Goal: Task Accomplishment & Management: Use online tool/utility

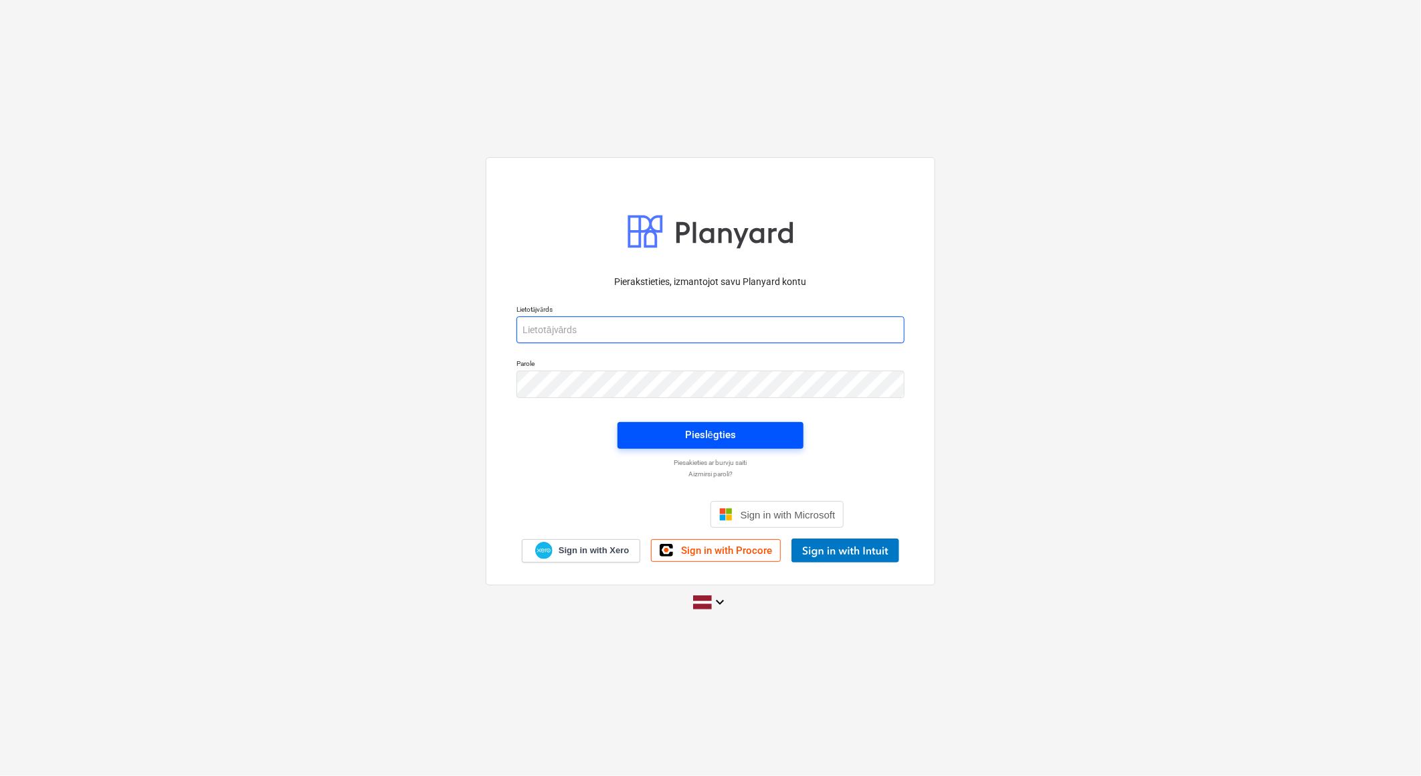
type input "[EMAIL_ADDRESS][DOMAIN_NAME]"
click at [734, 429] on div "Pieslēgties" at bounding box center [710, 434] width 51 height 17
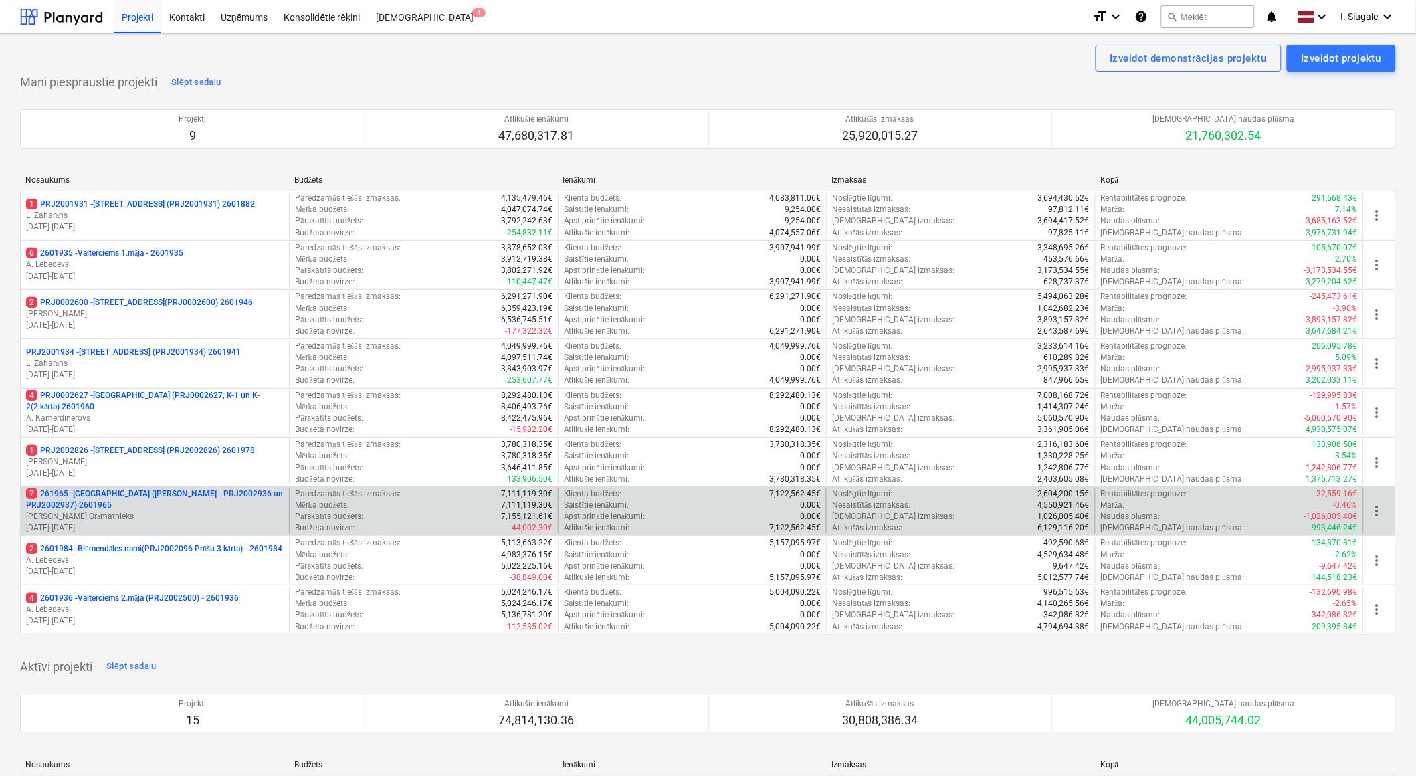
click at [155, 489] on p "7 261965 - [GEOGRAPHIC_DATA] ([PERSON_NAME] - PRJ2002936 un PRJ2002937) 2601965" at bounding box center [155, 499] width 258 height 23
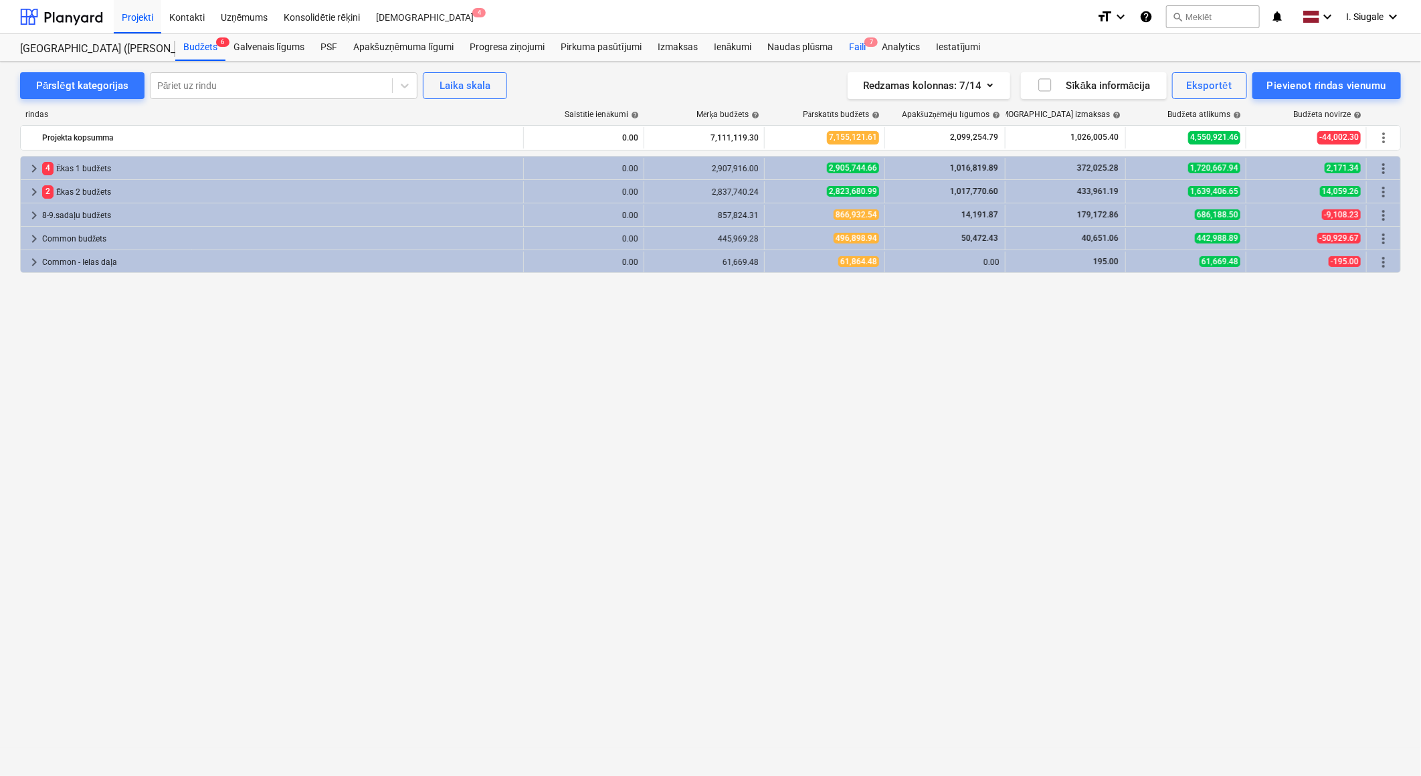
click at [850, 47] on div "Faili 7" at bounding box center [857, 47] width 33 height 27
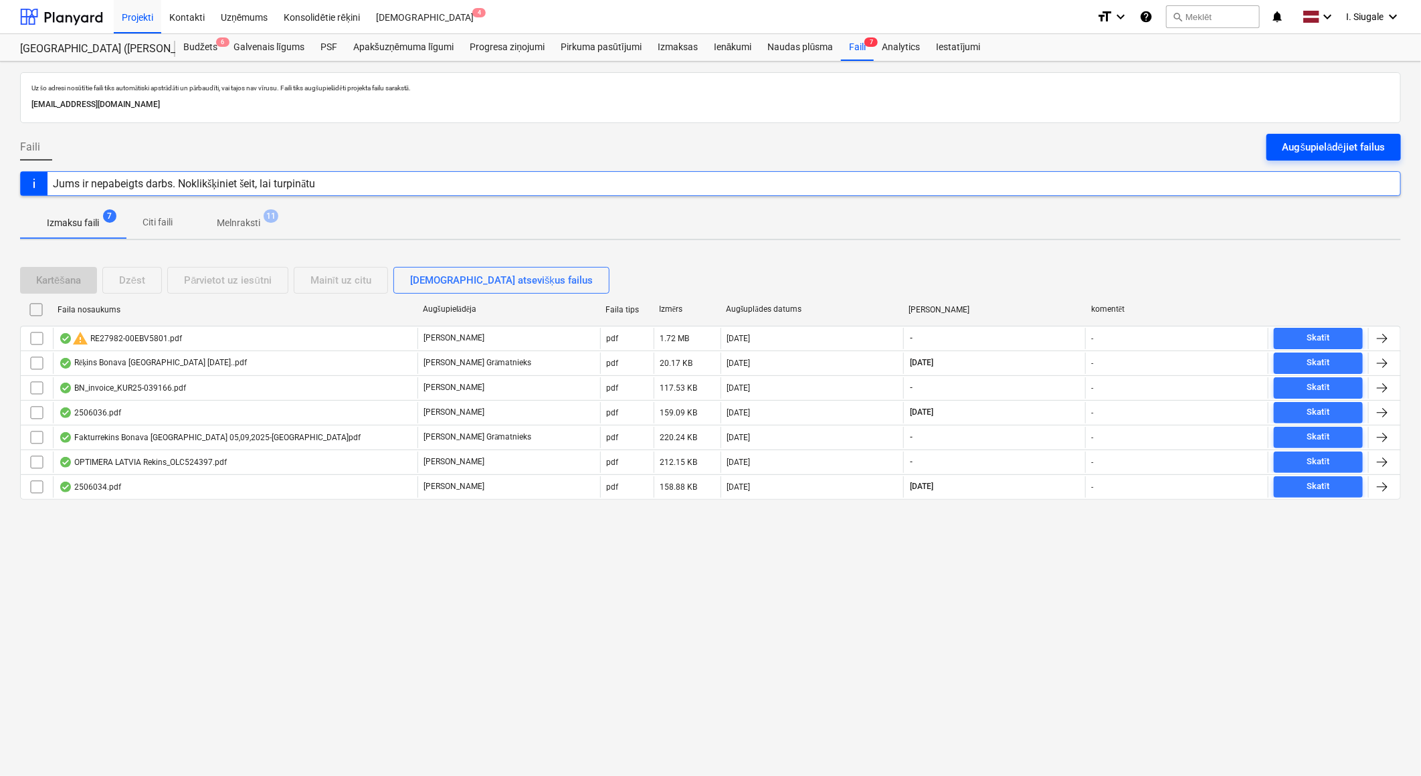
click at [1288, 137] on button "Augšupielādējiet failus" at bounding box center [1333, 147] width 134 height 27
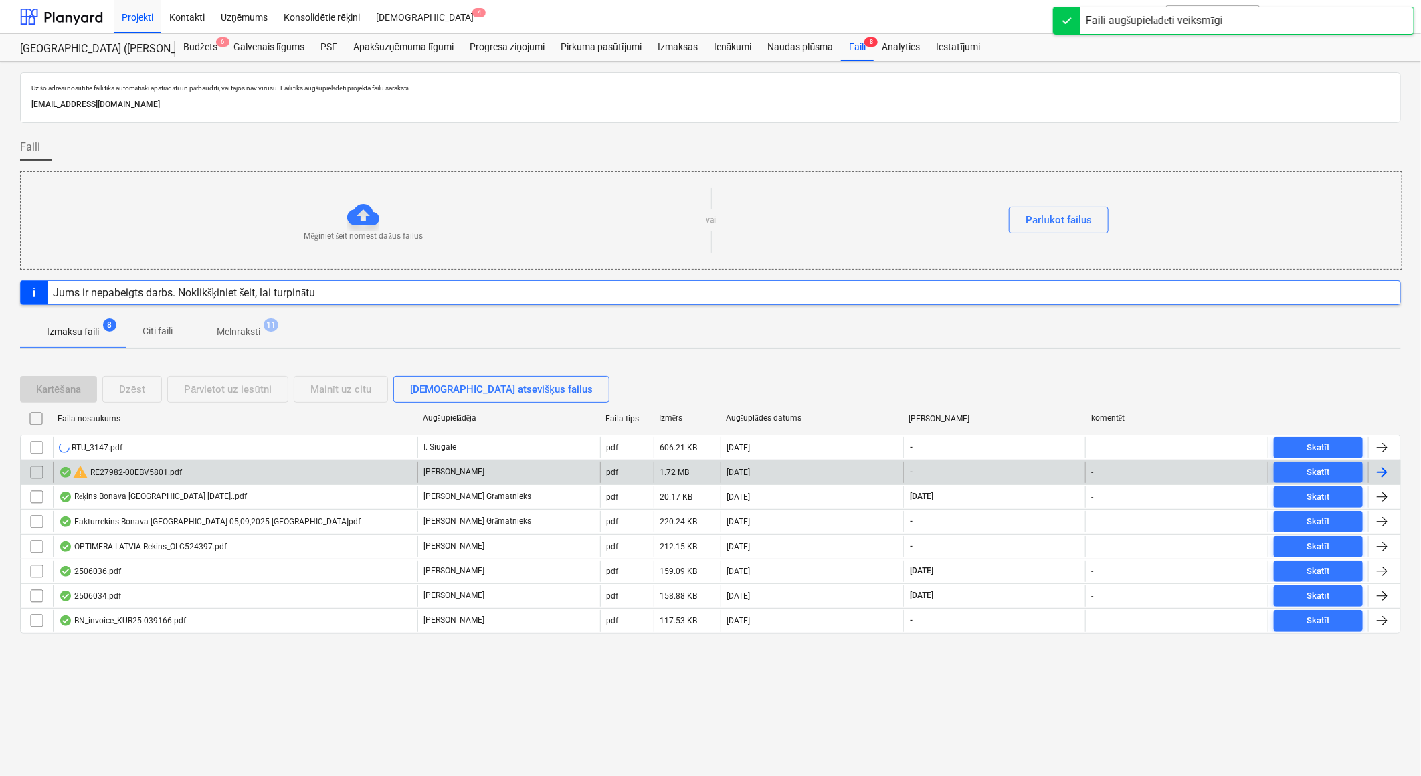
click at [151, 472] on div "warning RE27982-00EBV5801.pdf" at bounding box center [120, 472] width 123 height 16
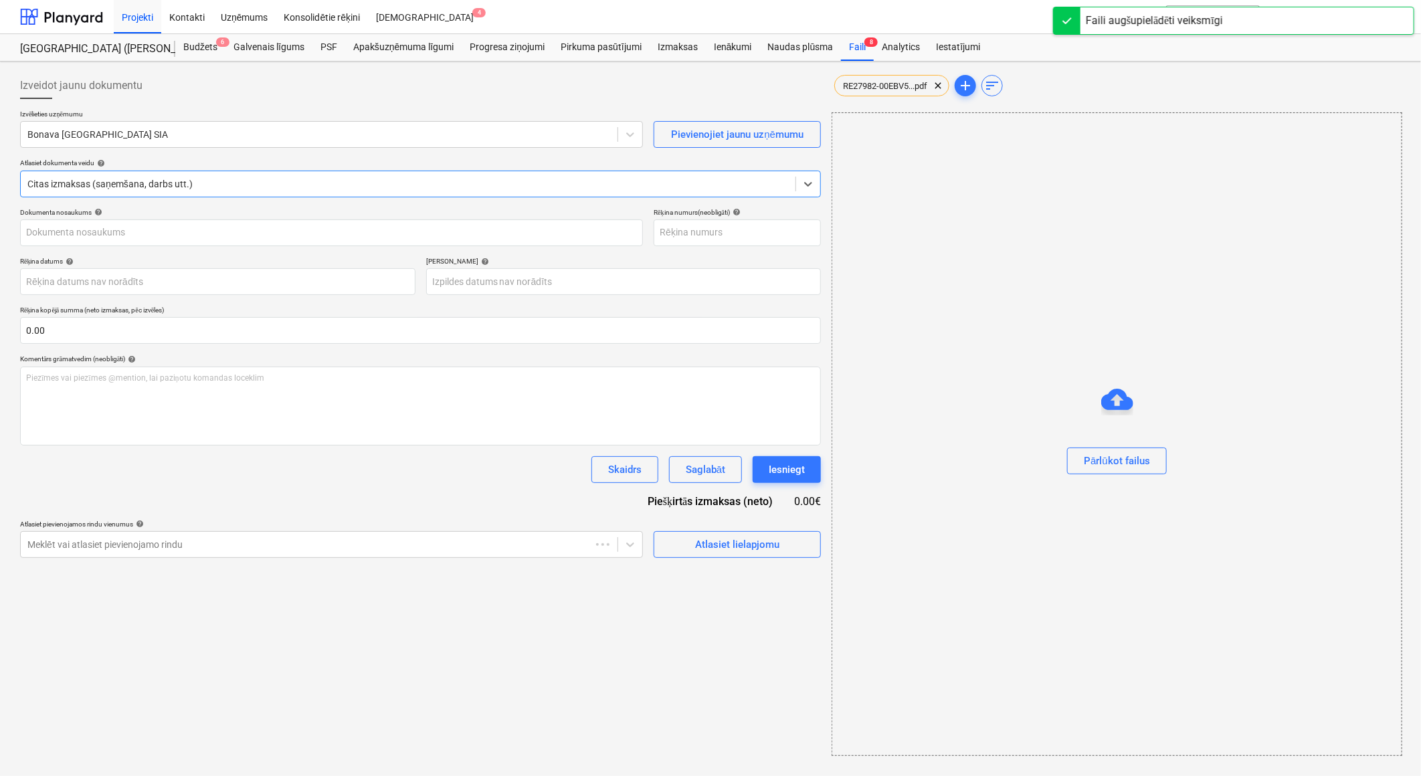
type input "E27982-00"
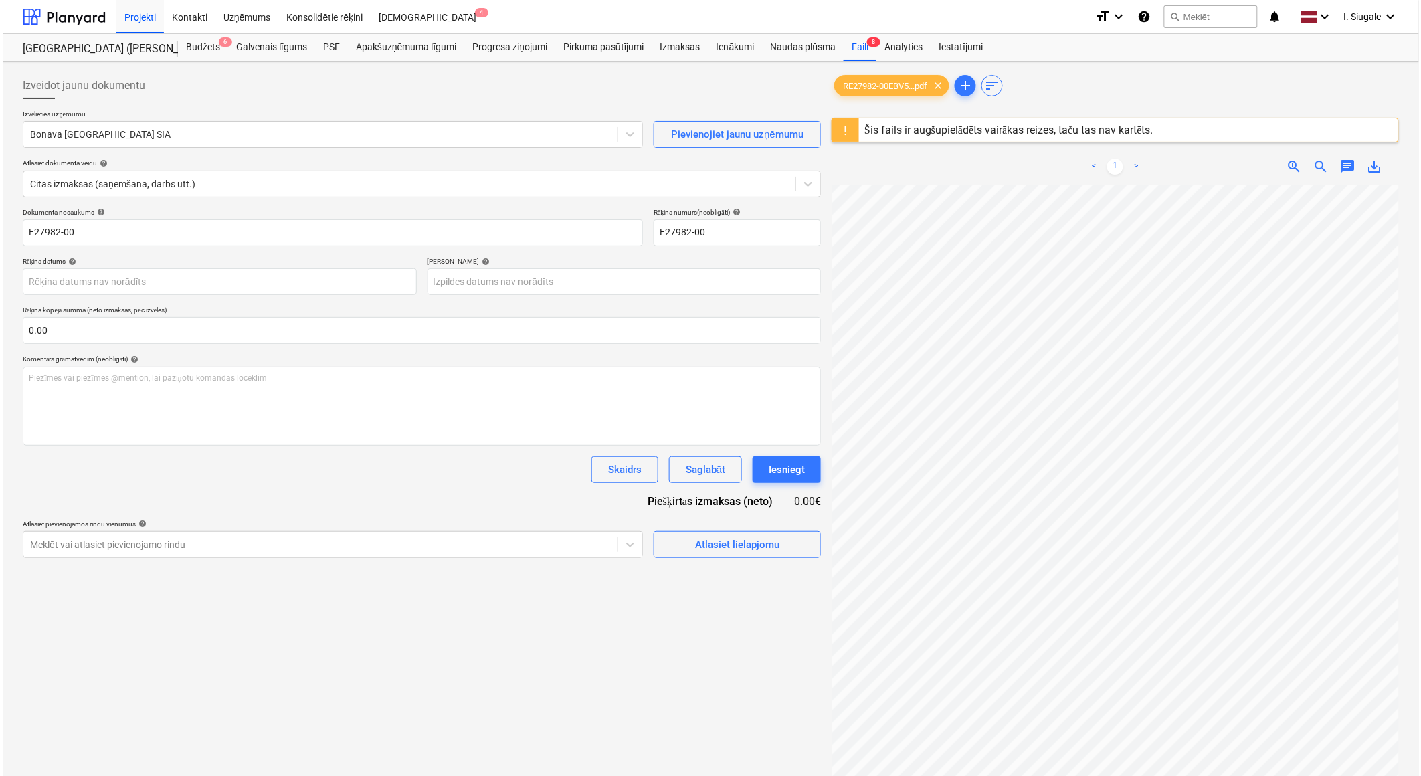
scroll to position [0, 118]
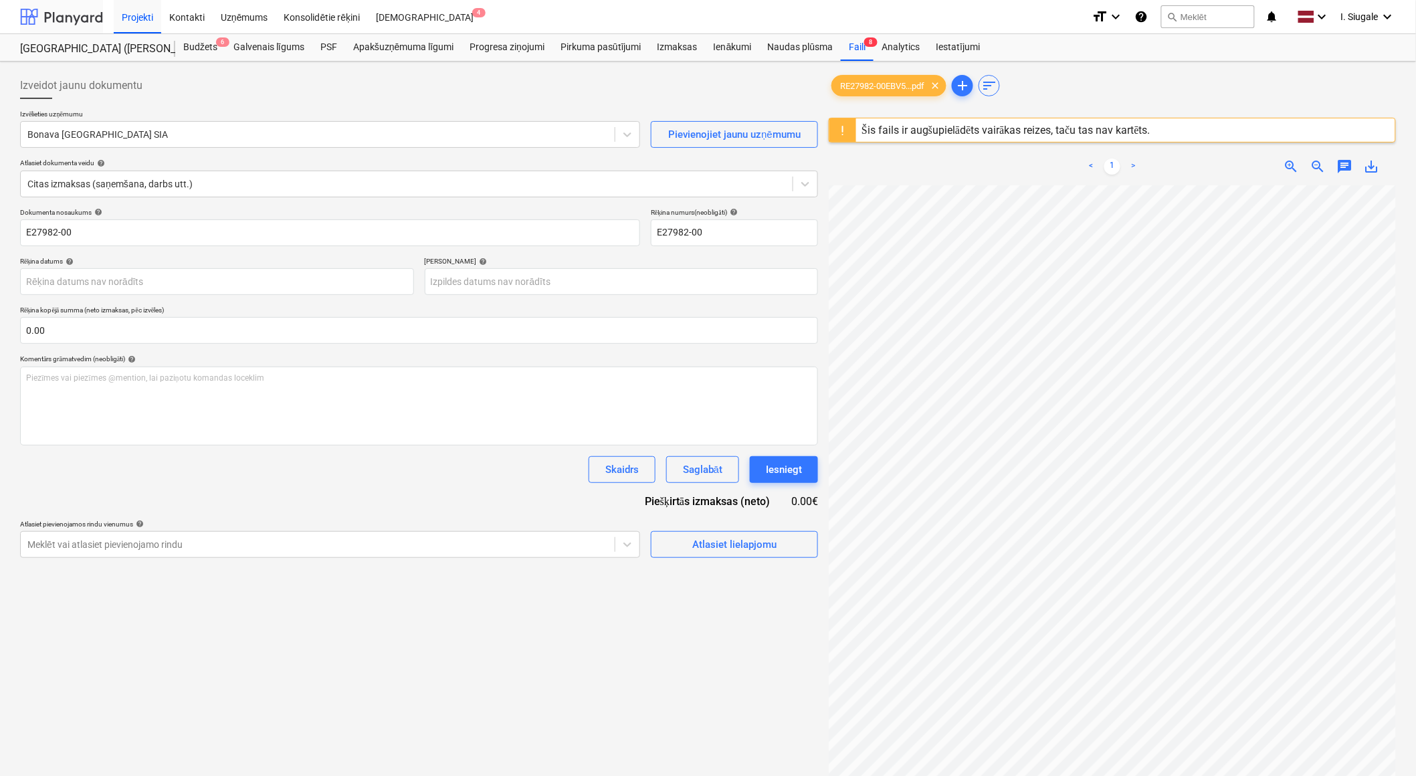
drag, startPoint x: 68, startPoint y: 17, endPoint x: 97, endPoint y: 28, distance: 30.7
click at [68, 17] on div at bounding box center [61, 16] width 83 height 33
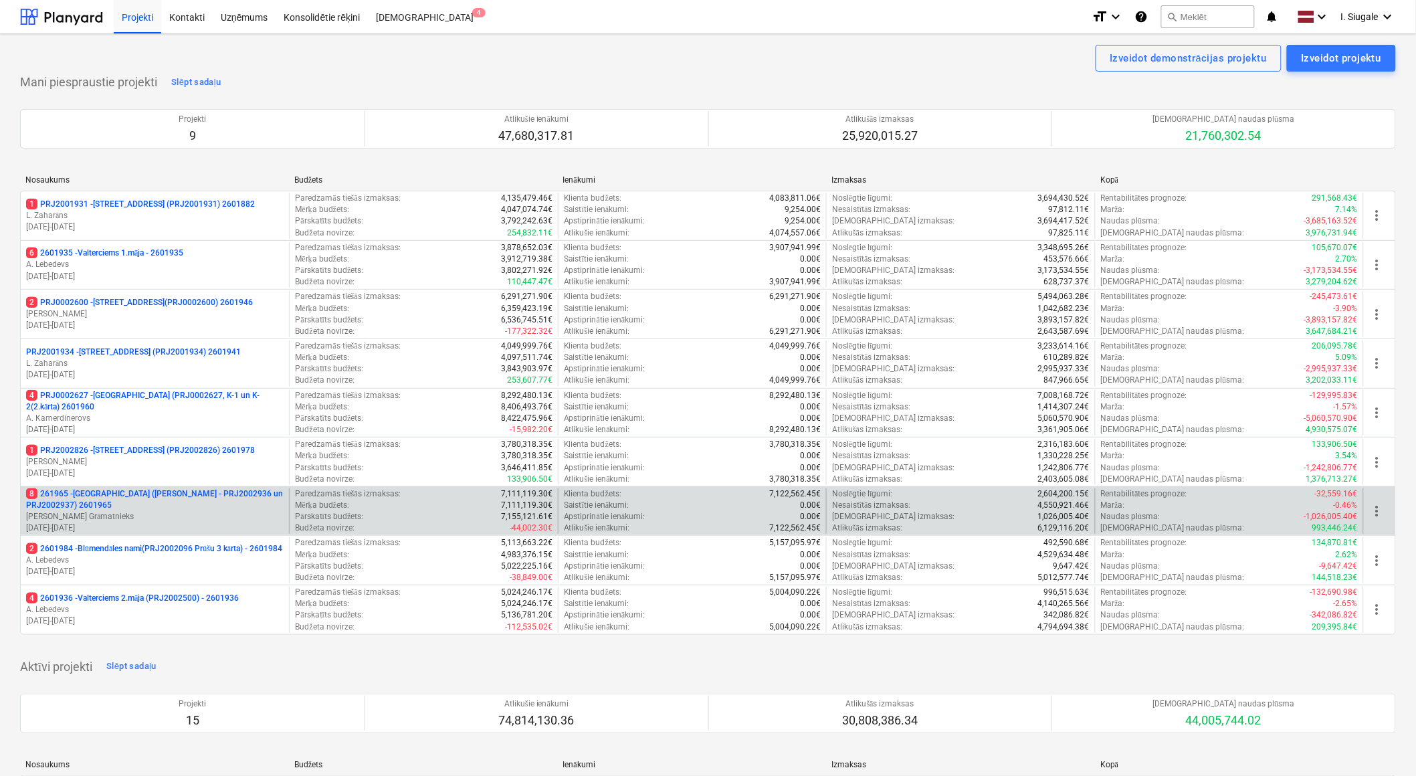
click at [162, 509] on p "8 261965 - Nīcgales iela (abas ēkas - PRJ2002936 un PRJ2002937) 2601965" at bounding box center [155, 499] width 258 height 23
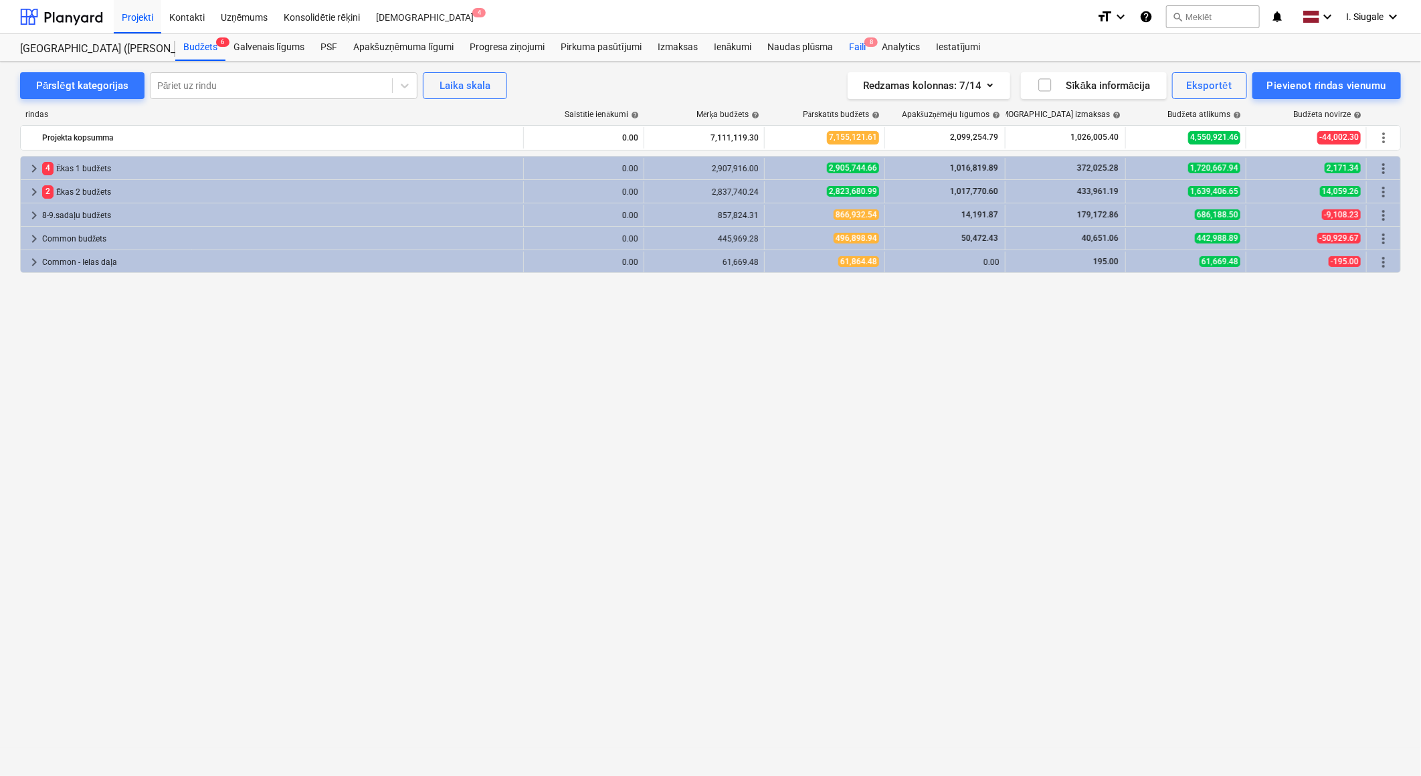
click at [865, 45] on span "8" at bounding box center [870, 41] width 13 height 9
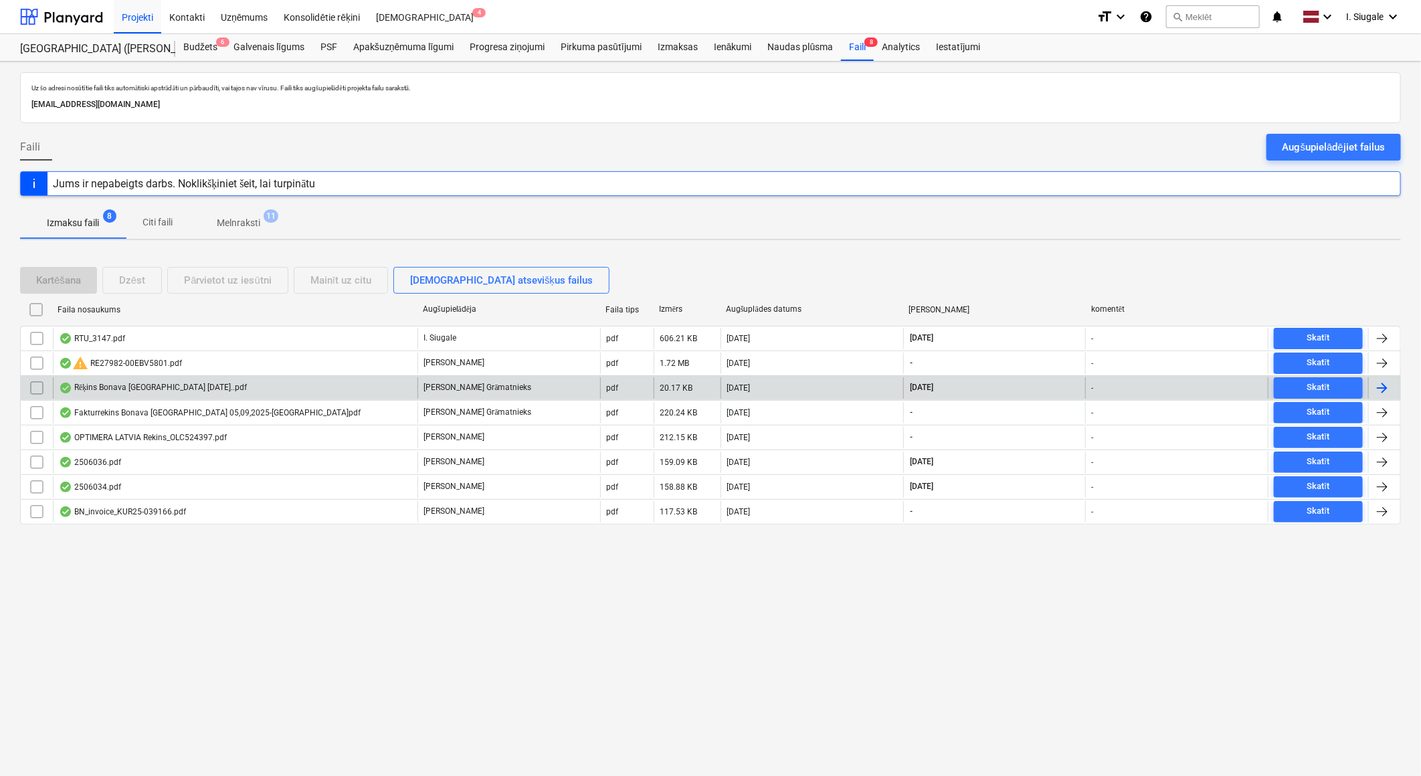
click at [182, 379] on div "Rēķins Bonava Latvija 08.09.2025..pdf" at bounding box center [235, 387] width 365 height 21
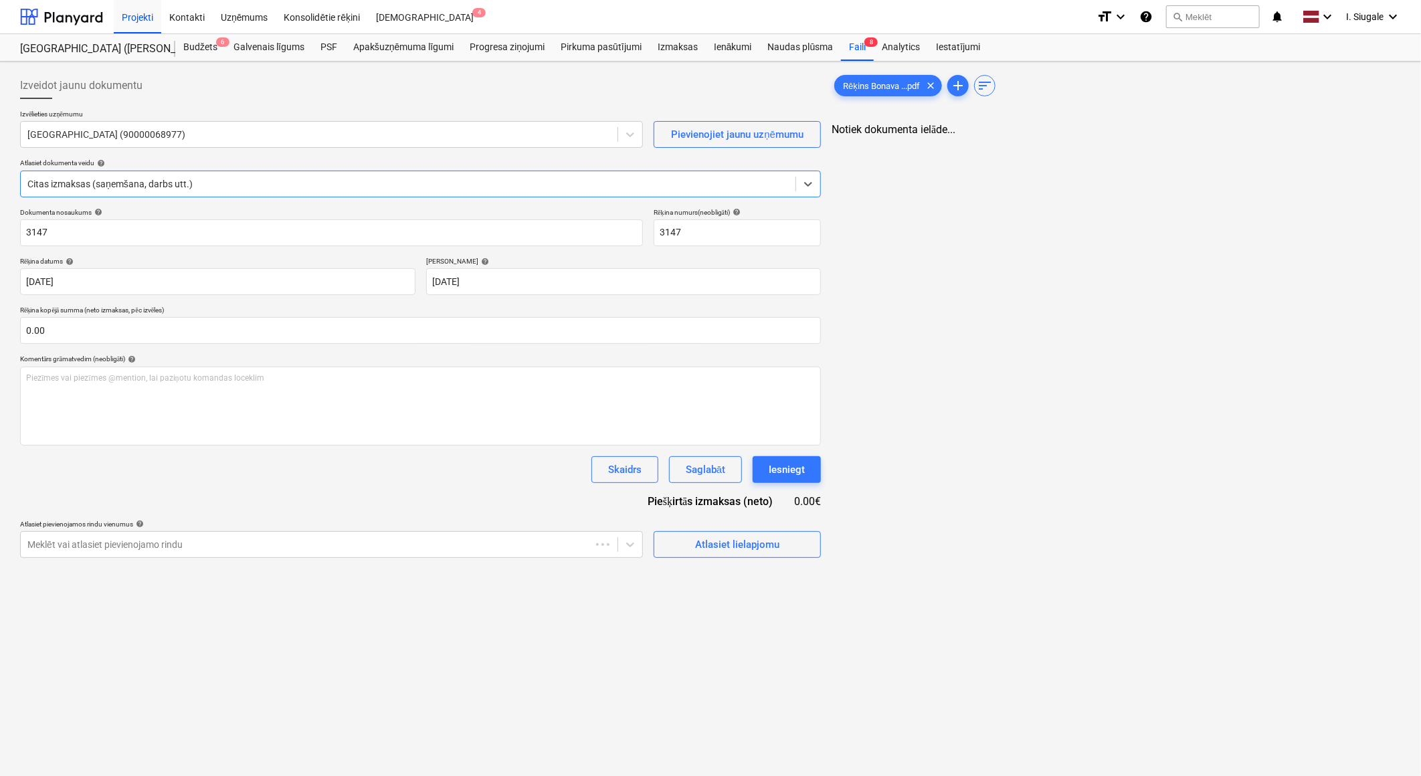
type input "3147"
type input "08 Sep 2025"
type input "22 Sep 2025"
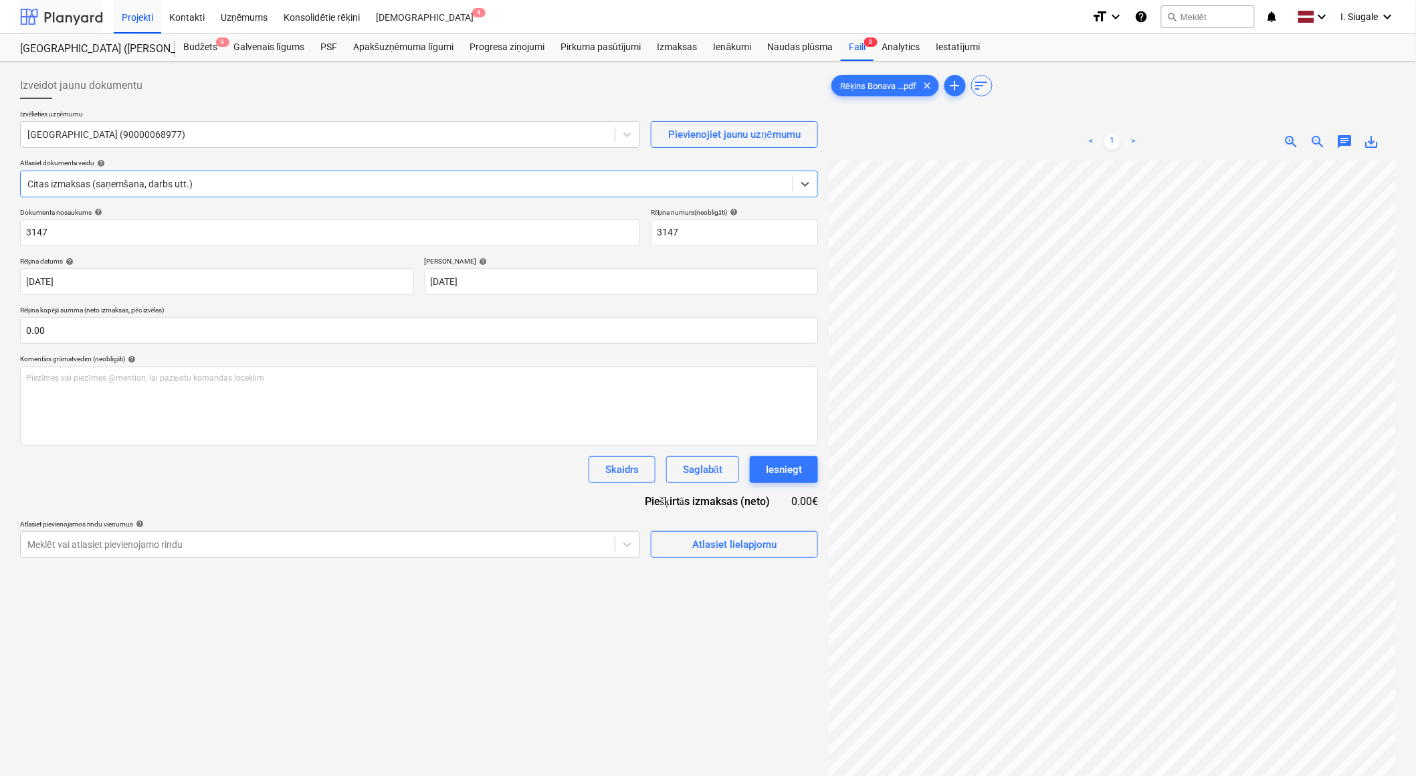
click at [61, 18] on div at bounding box center [61, 16] width 83 height 33
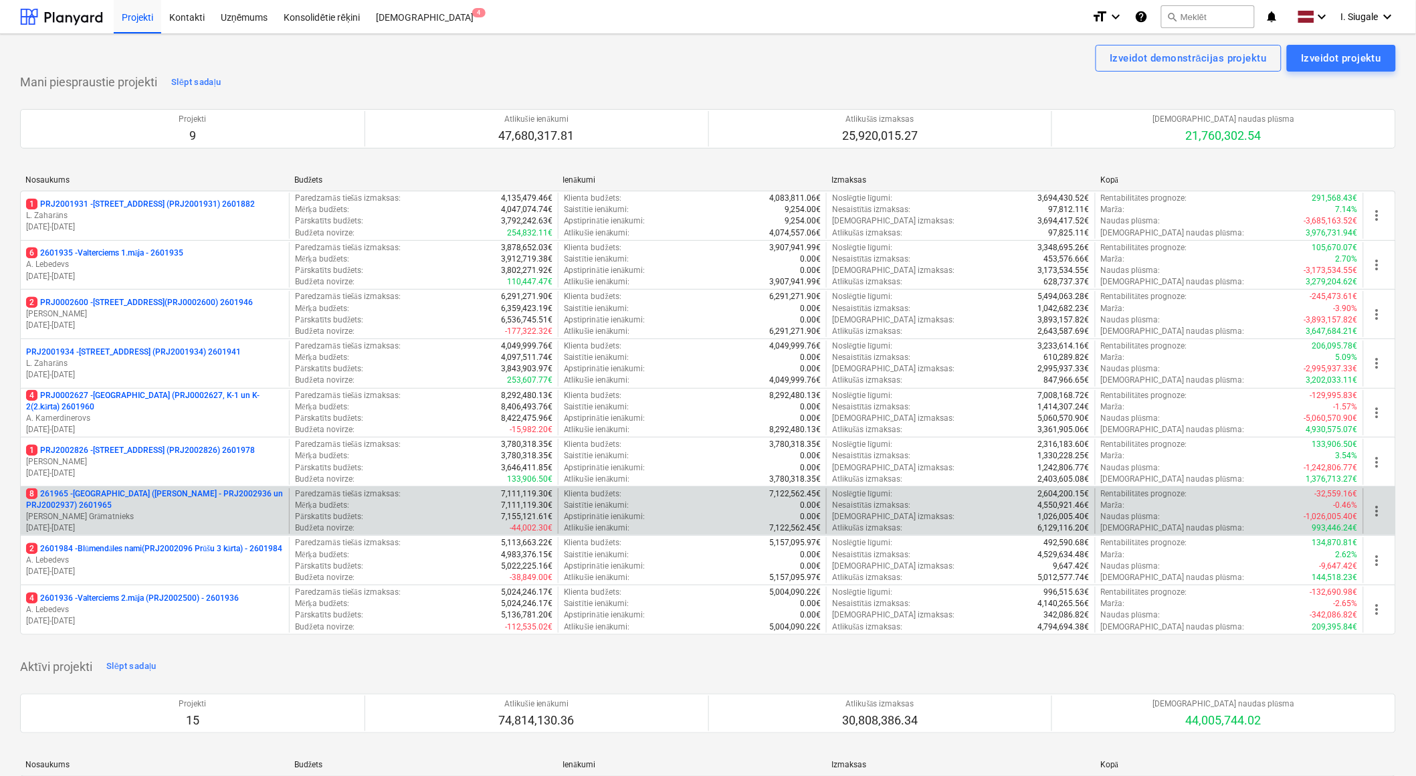
click at [132, 503] on p "8 261965 - Nīcgales iela (abas ēkas - PRJ2002936 un PRJ2002937) 2601965" at bounding box center [155, 499] width 258 height 23
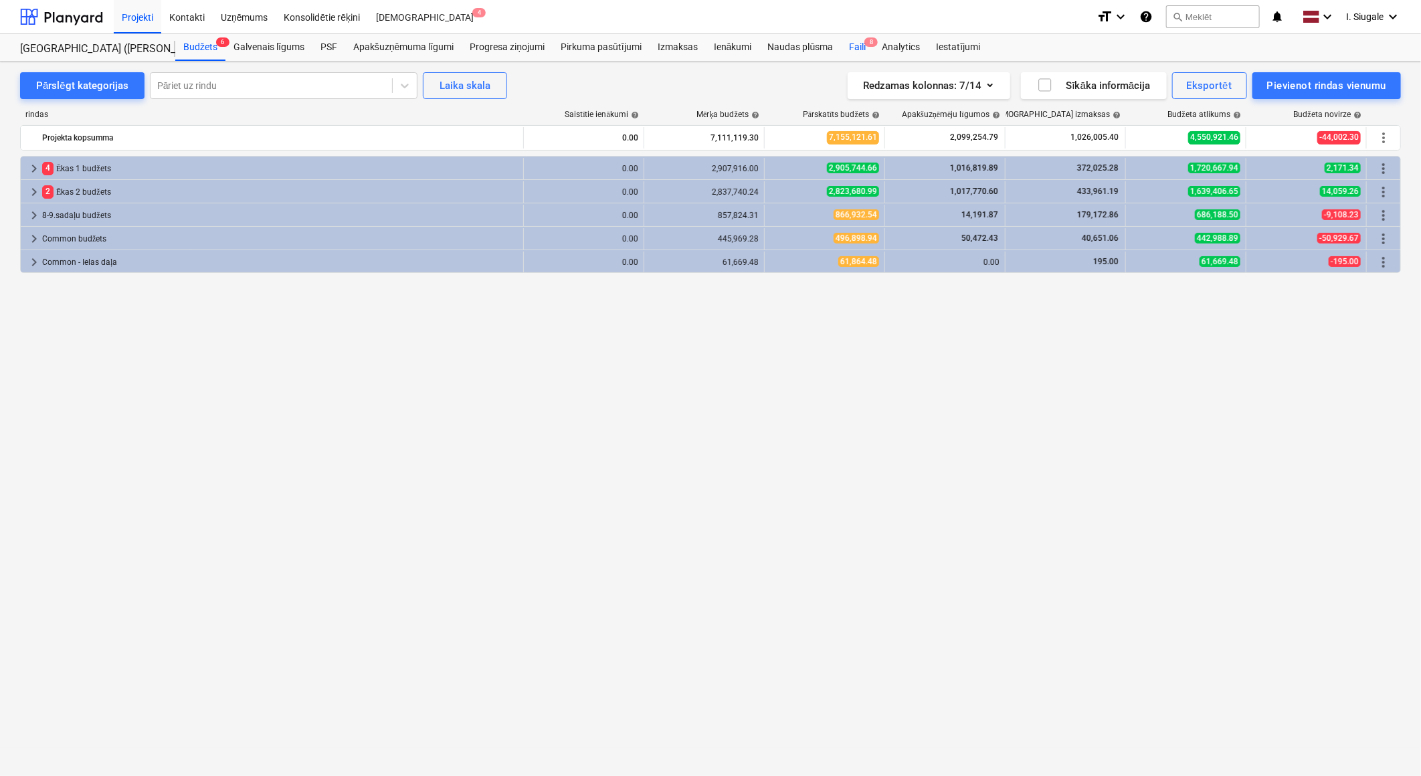
click at [860, 47] on div "Faili 8" at bounding box center [857, 47] width 33 height 27
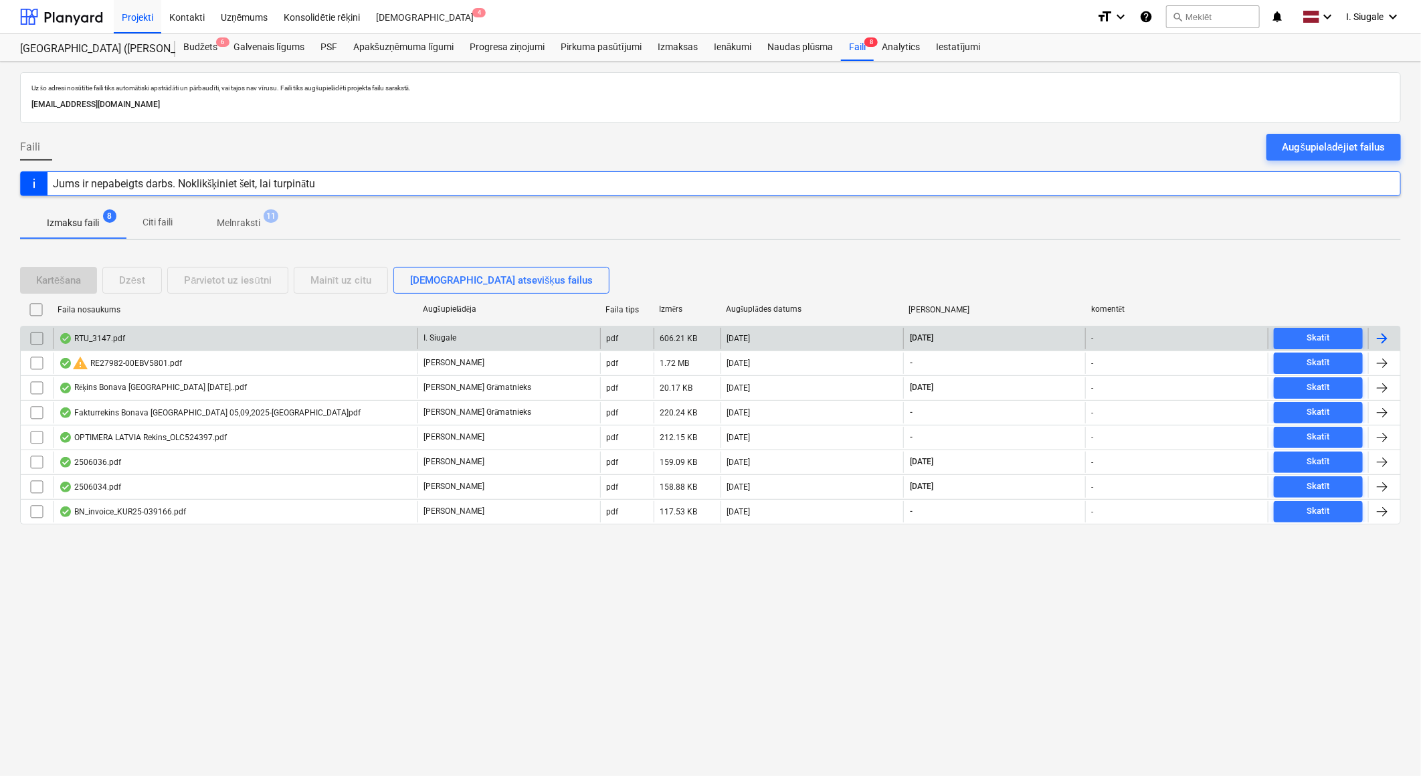
click at [39, 338] on input "checkbox" at bounding box center [36, 338] width 21 height 21
click at [149, 280] on button "Dzēst" at bounding box center [132, 280] width 60 height 27
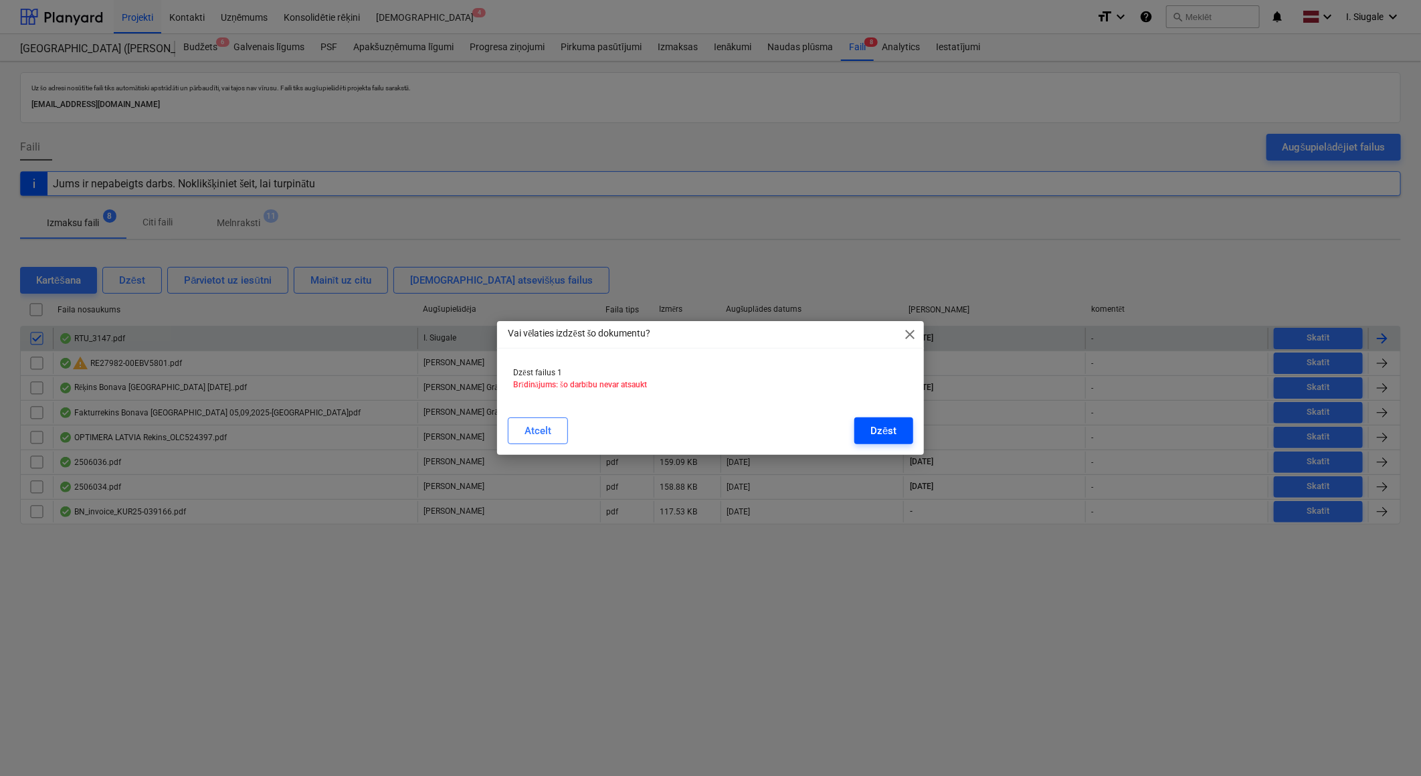
click at [880, 425] on div "Dzēst" at bounding box center [883, 430] width 26 height 17
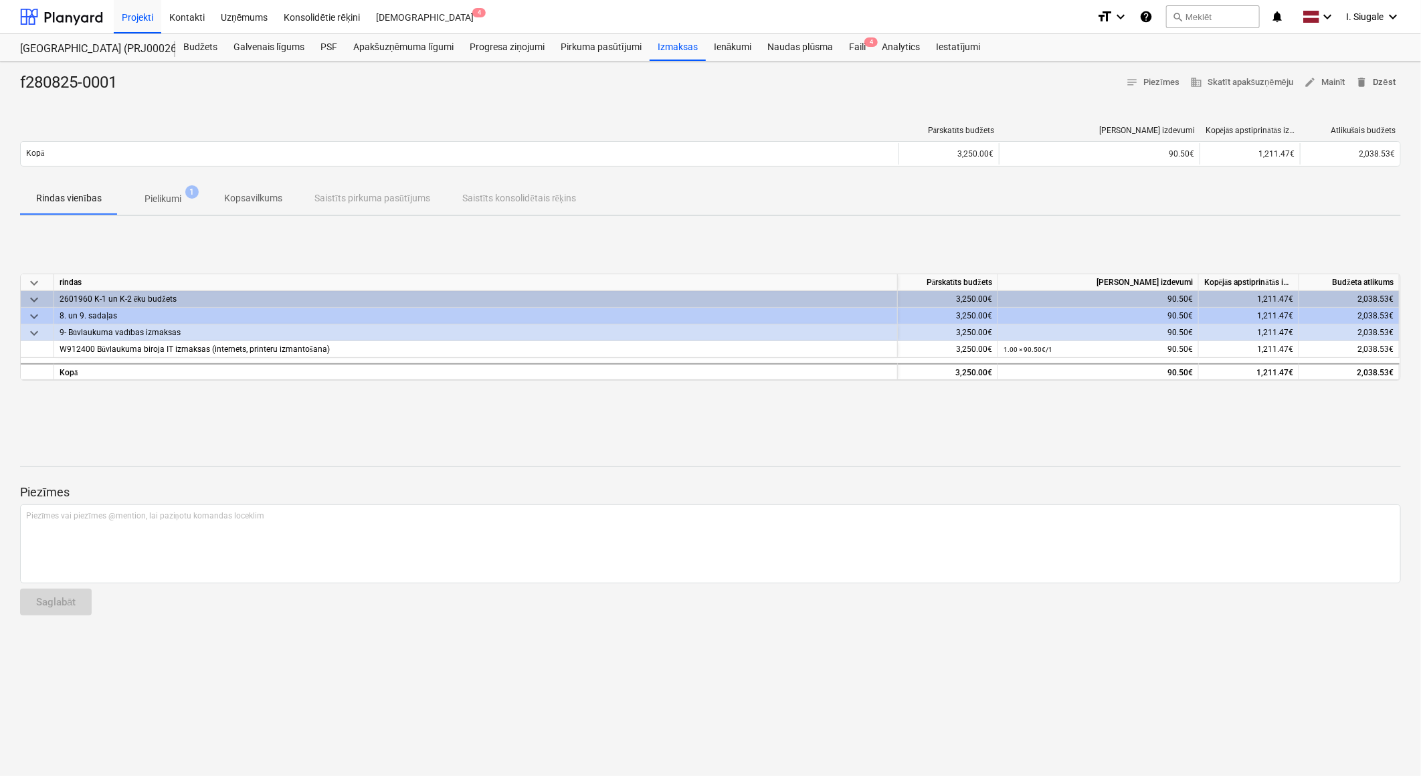
click at [1381, 78] on span "delete Dzēst" at bounding box center [1375, 82] width 39 height 15
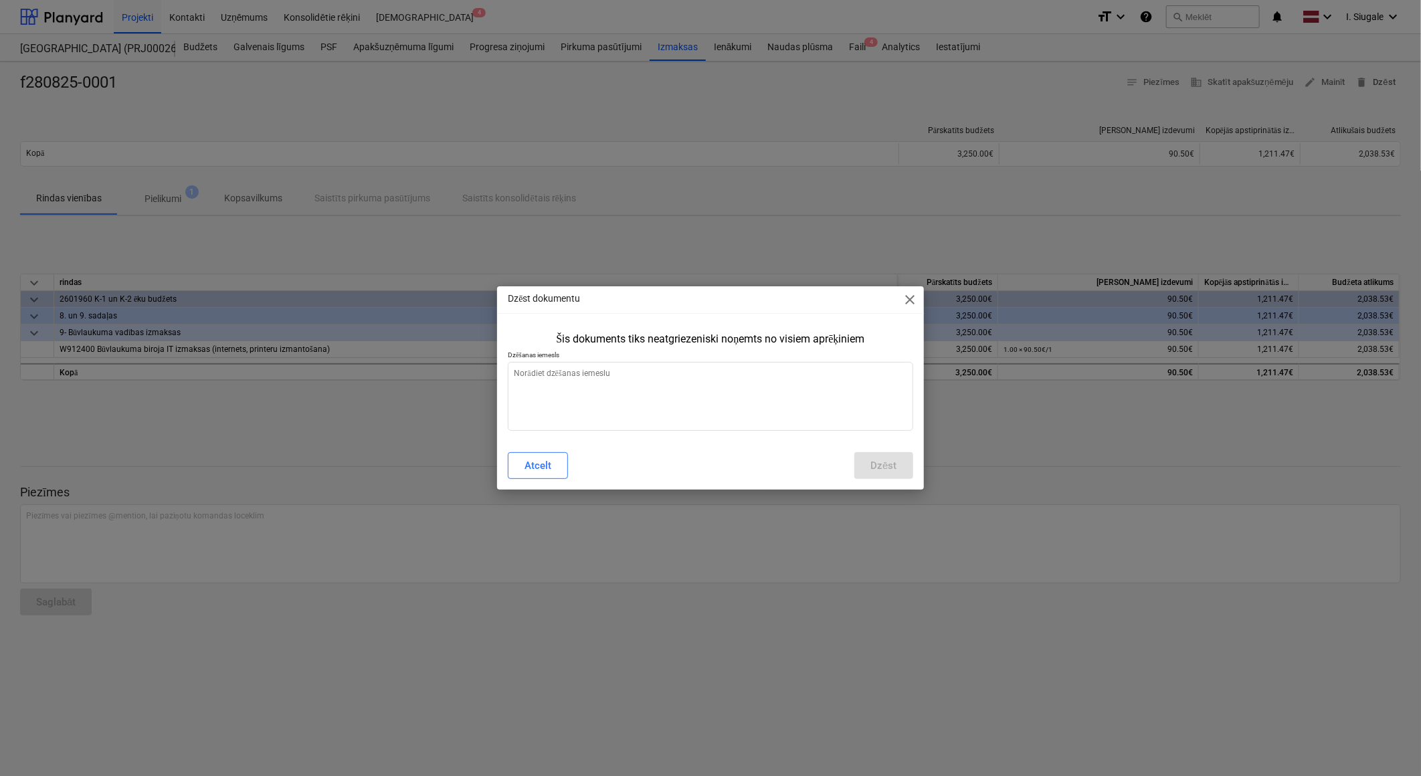
type textarea "x"
click at [686, 390] on textarea at bounding box center [710, 396] width 405 height 69
type textarea "n"
type textarea "x"
type textarea "na"
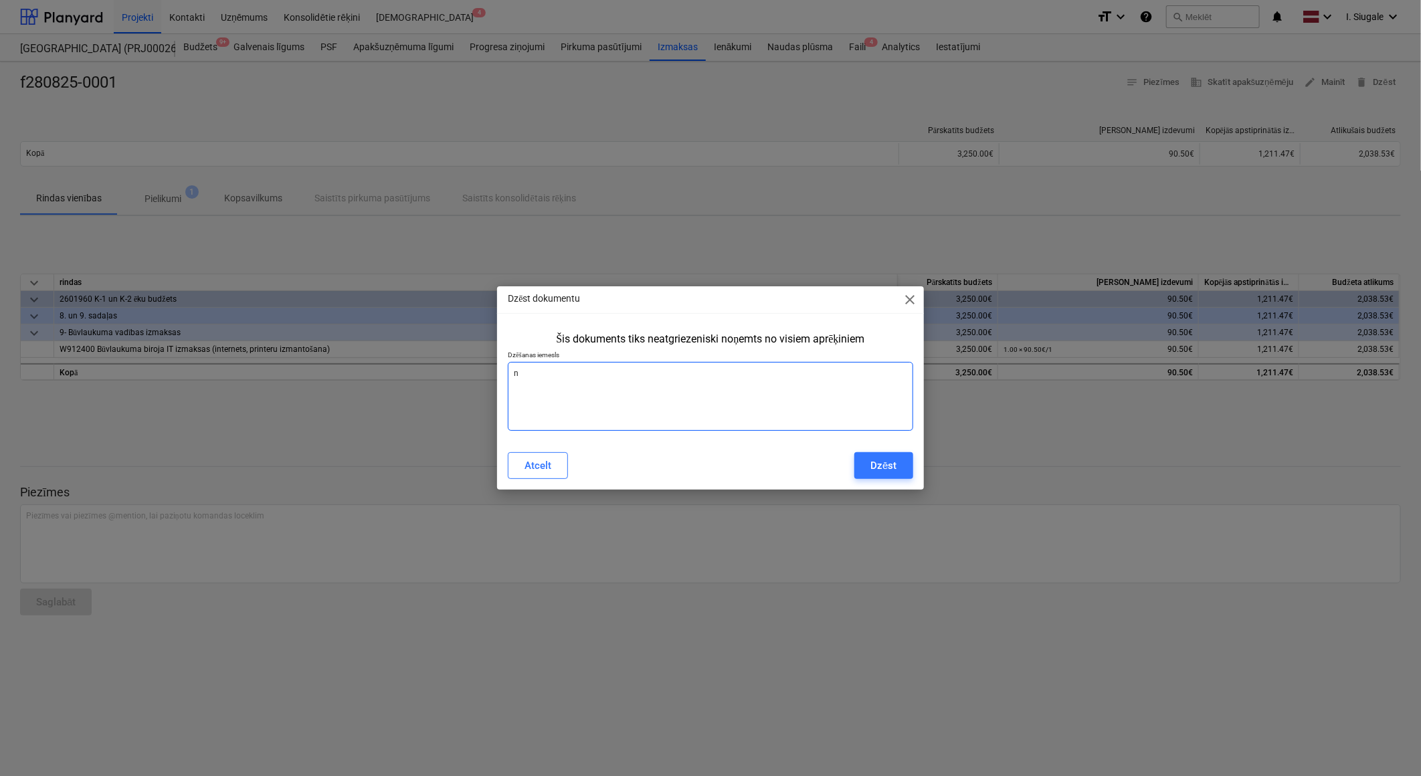
type textarea "x"
type textarea "nav"
type textarea "x"
type textarea "nav"
type textarea "x"
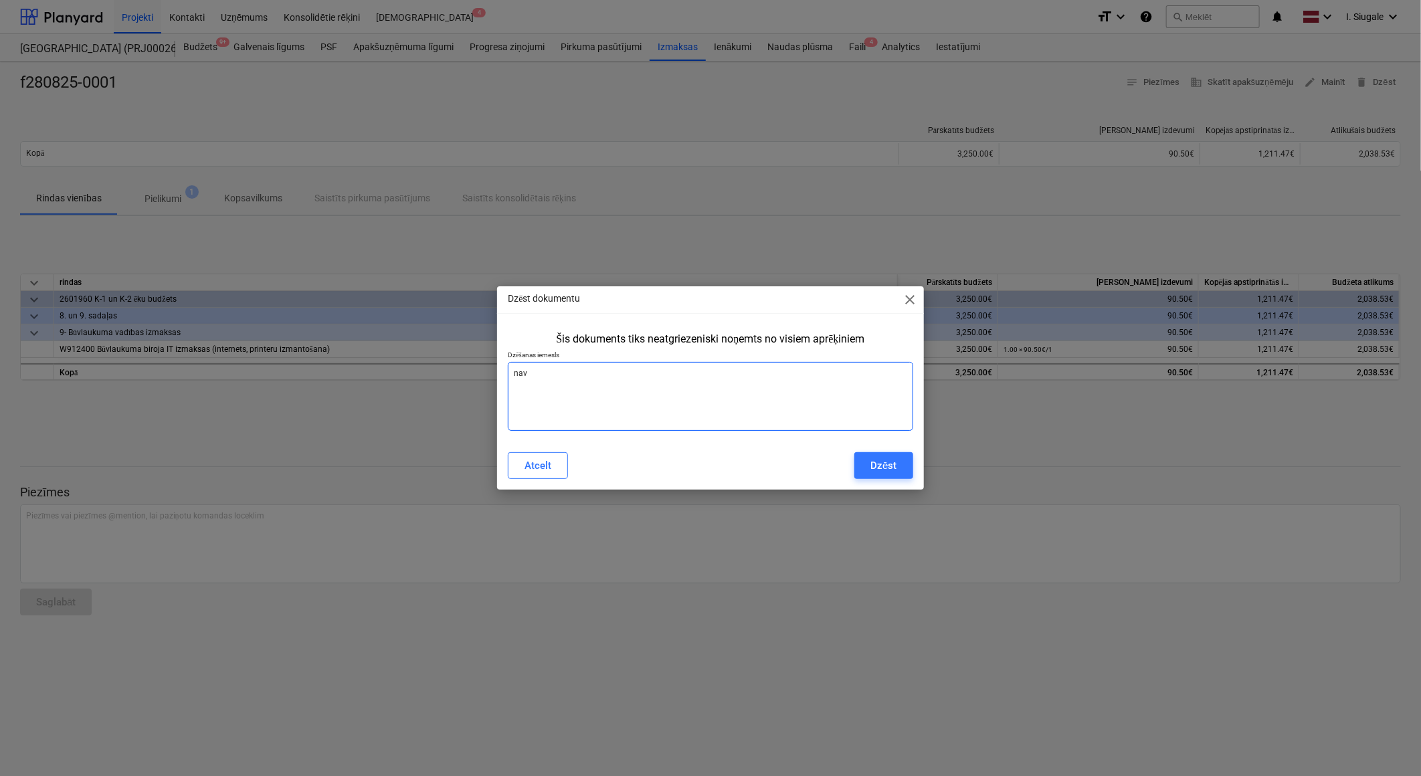
type textarea "nav j"
type textarea "x"
type textarea "nav jā"
type textarea "x"
type textarea "nav jāb"
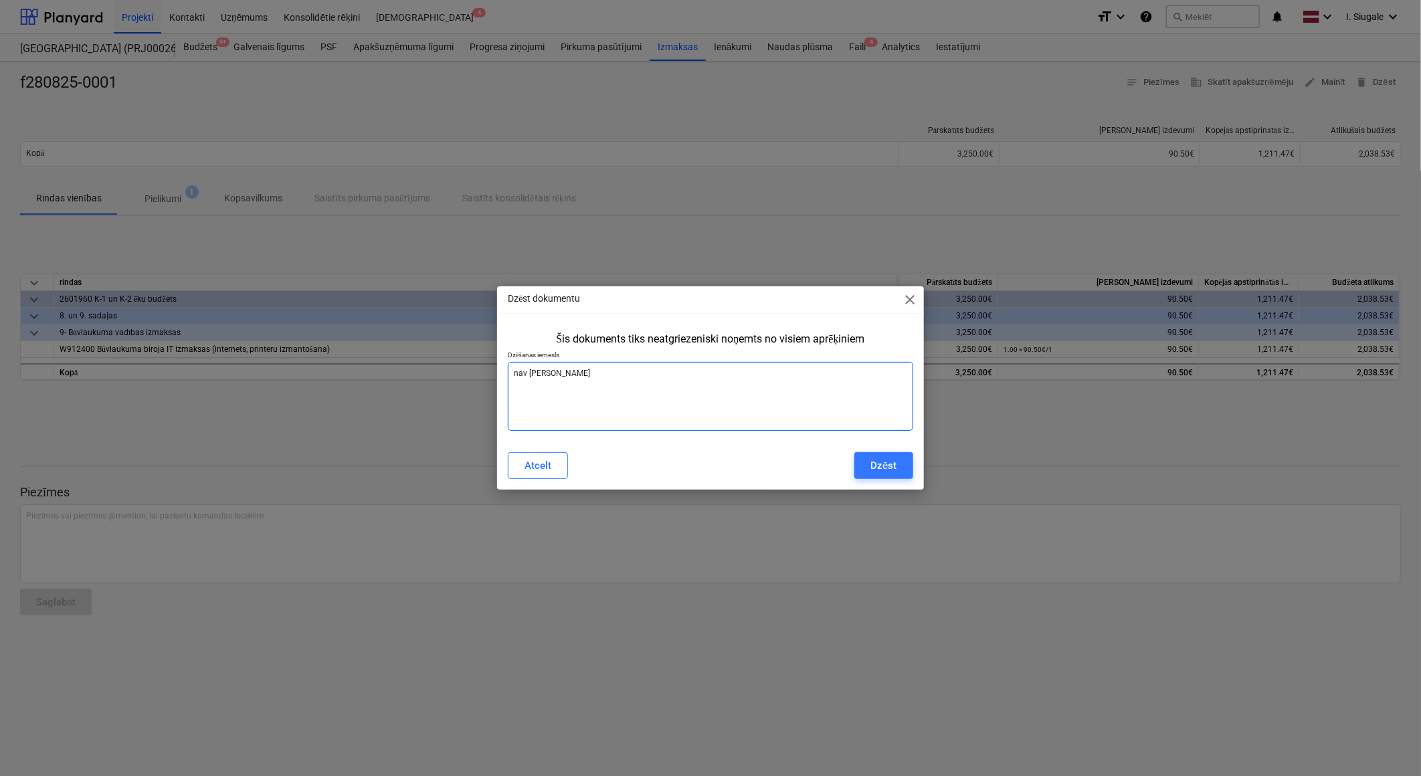
type textarea "x"
type textarea "nav jābū"
type textarea "x"
type textarea "nav jābūt"
type textarea "x"
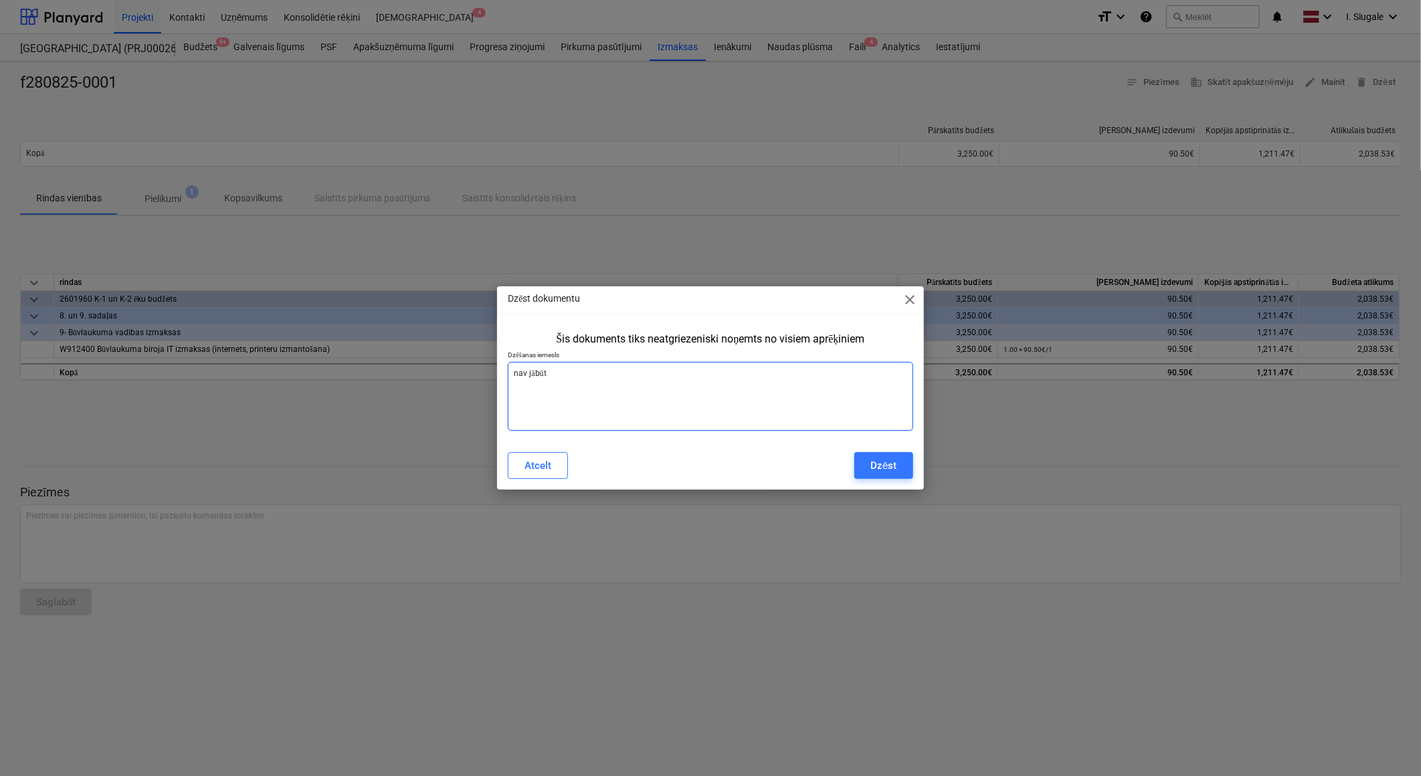
type textarea "nav jābūt"
type textarea "x"
type textarea "nav jābūt P"
type textarea "x"
type textarea "nav jābūt PY"
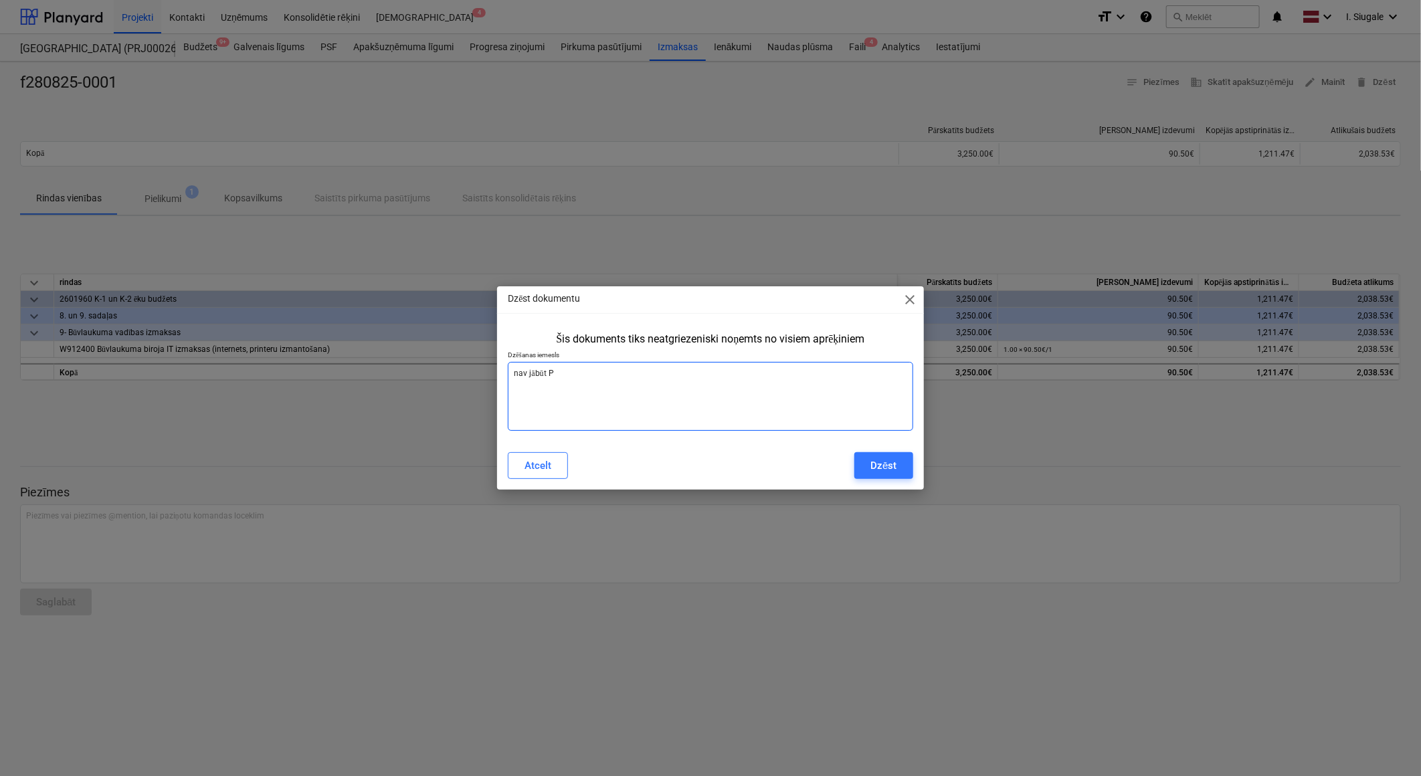
type textarea "x"
type textarea "nav jābūt PY"
click at [892, 475] on button "Dzēst" at bounding box center [883, 465] width 58 height 27
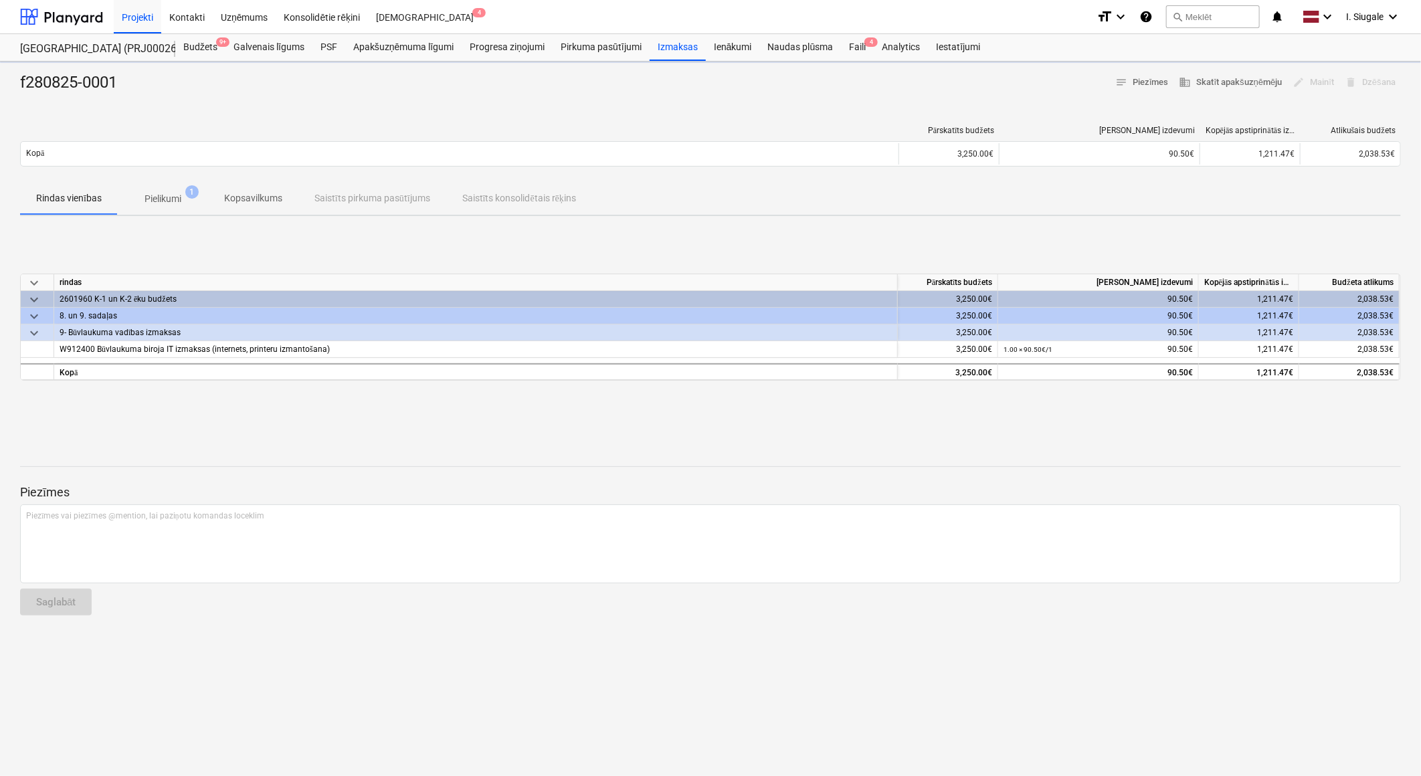
type textarea "x"
click at [1383, 82] on span "delete Dzēst" at bounding box center [1375, 82] width 39 height 15
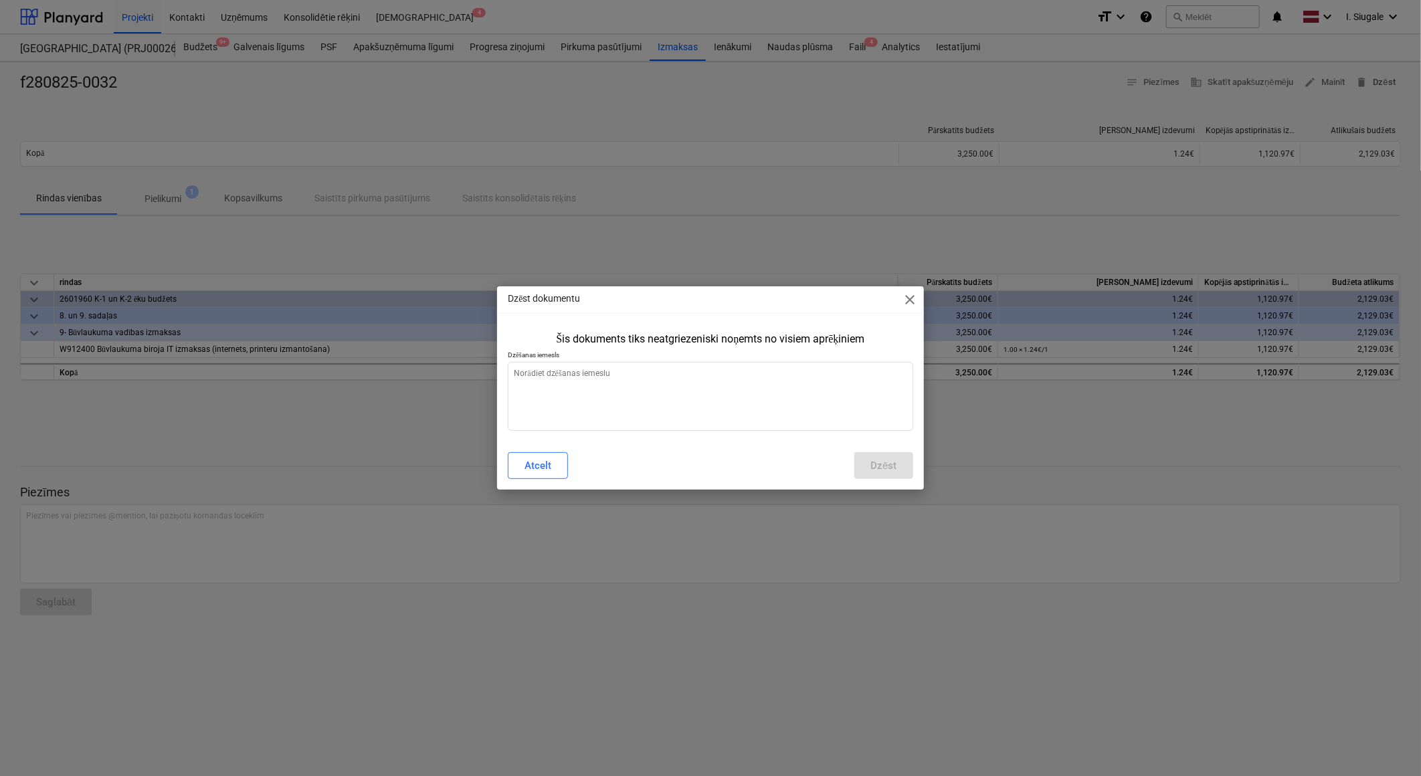
type textarea "x"
click at [757, 371] on textarea at bounding box center [710, 396] width 405 height 69
type textarea "n"
type textarea "x"
type textarea "na"
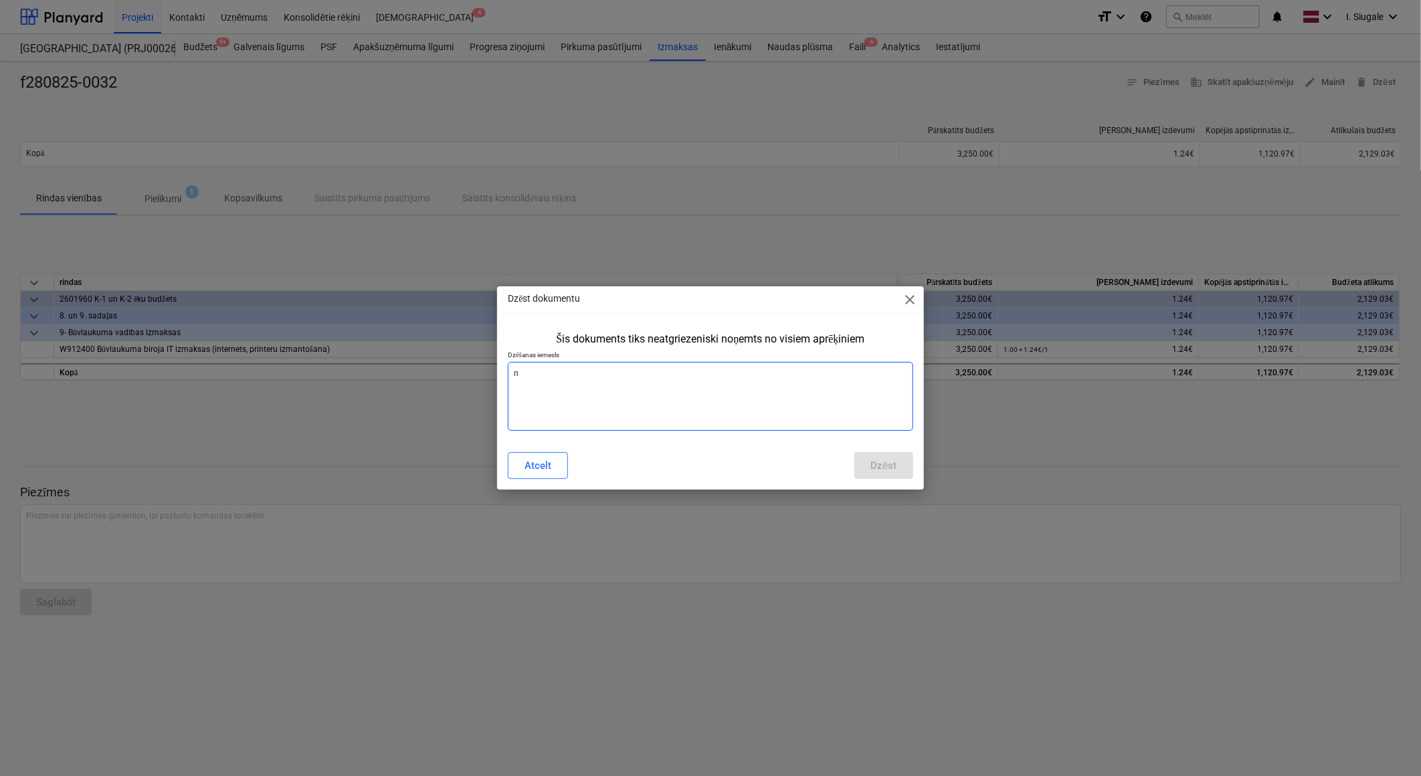
type textarea "x"
type textarea "nav"
type textarea "x"
type textarea "nav"
type textarea "x"
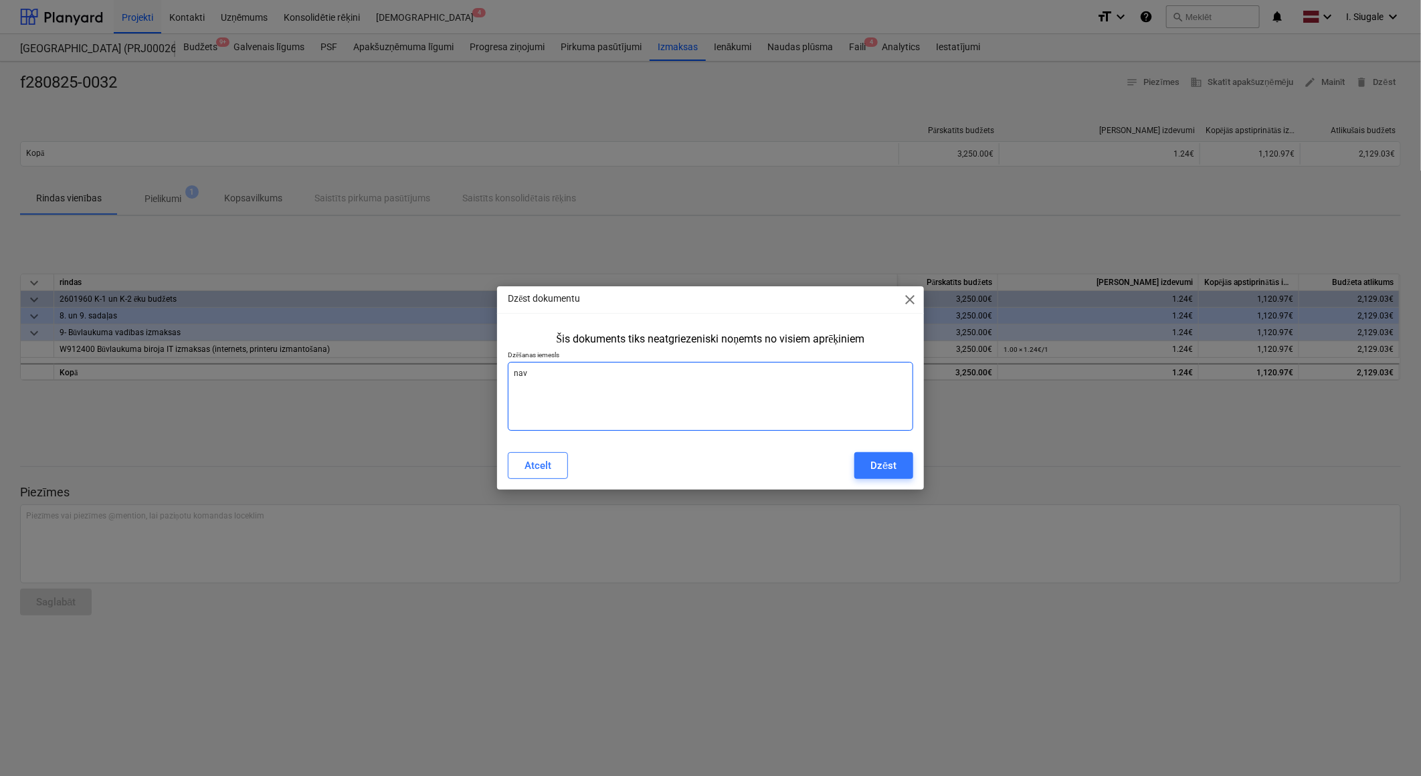
type textarea "nav j"
type textarea "x"
type textarea "nav jā"
type textarea "x"
type textarea "nav jāb"
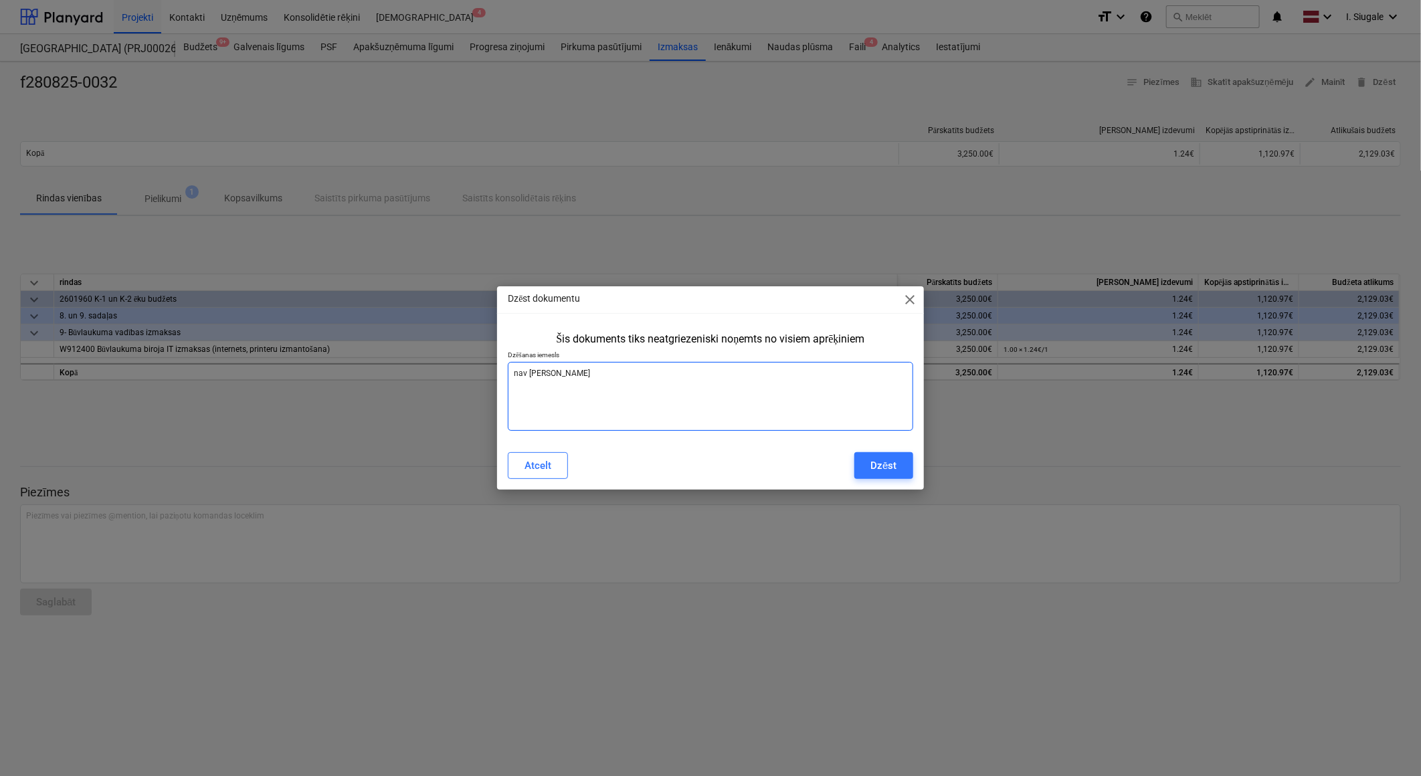
type textarea "x"
type textarea "nav jābū"
type textarea "x"
type textarea "nav jābūt"
type textarea "x"
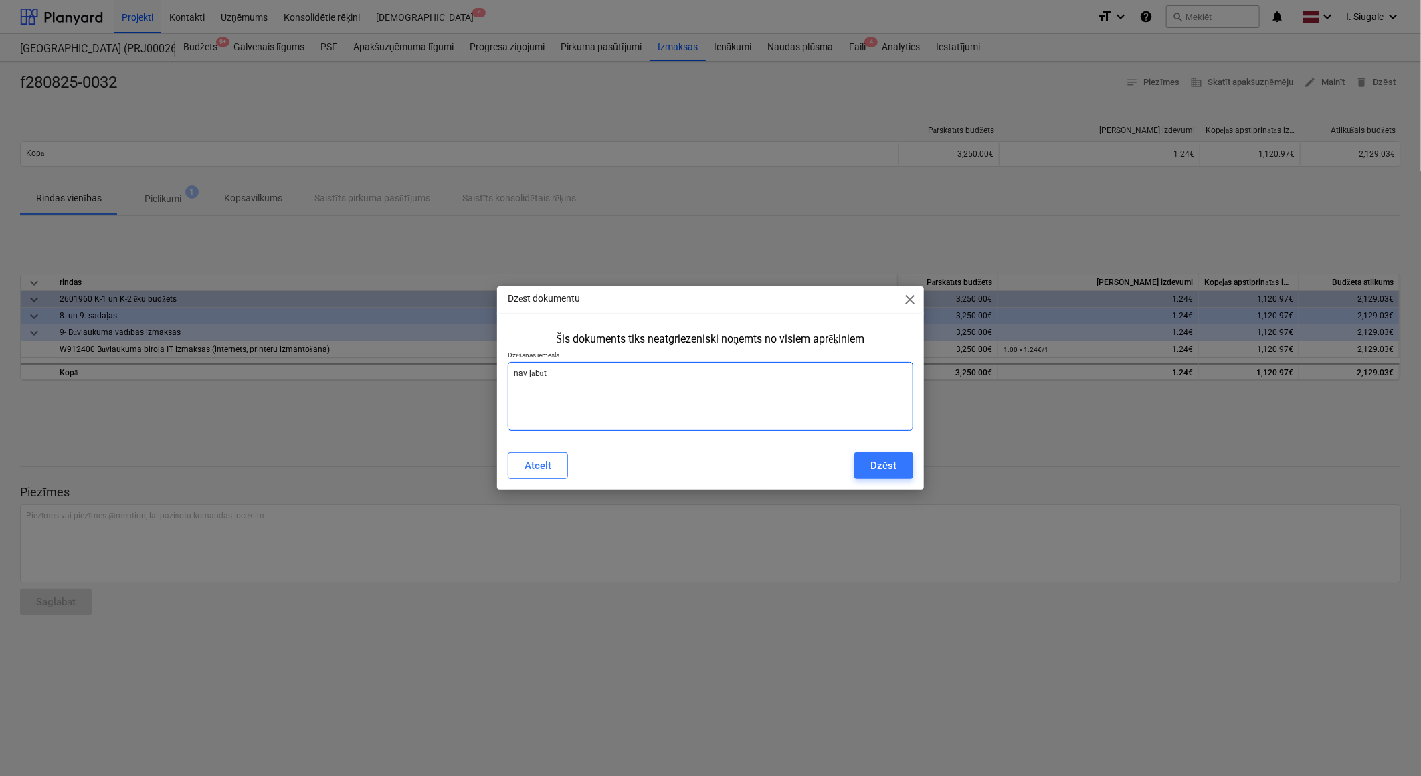
type textarea "nav jābūt"
type textarea "x"
type textarea "nav jābūt P"
type textarea "x"
type textarea "nav jābūt PY"
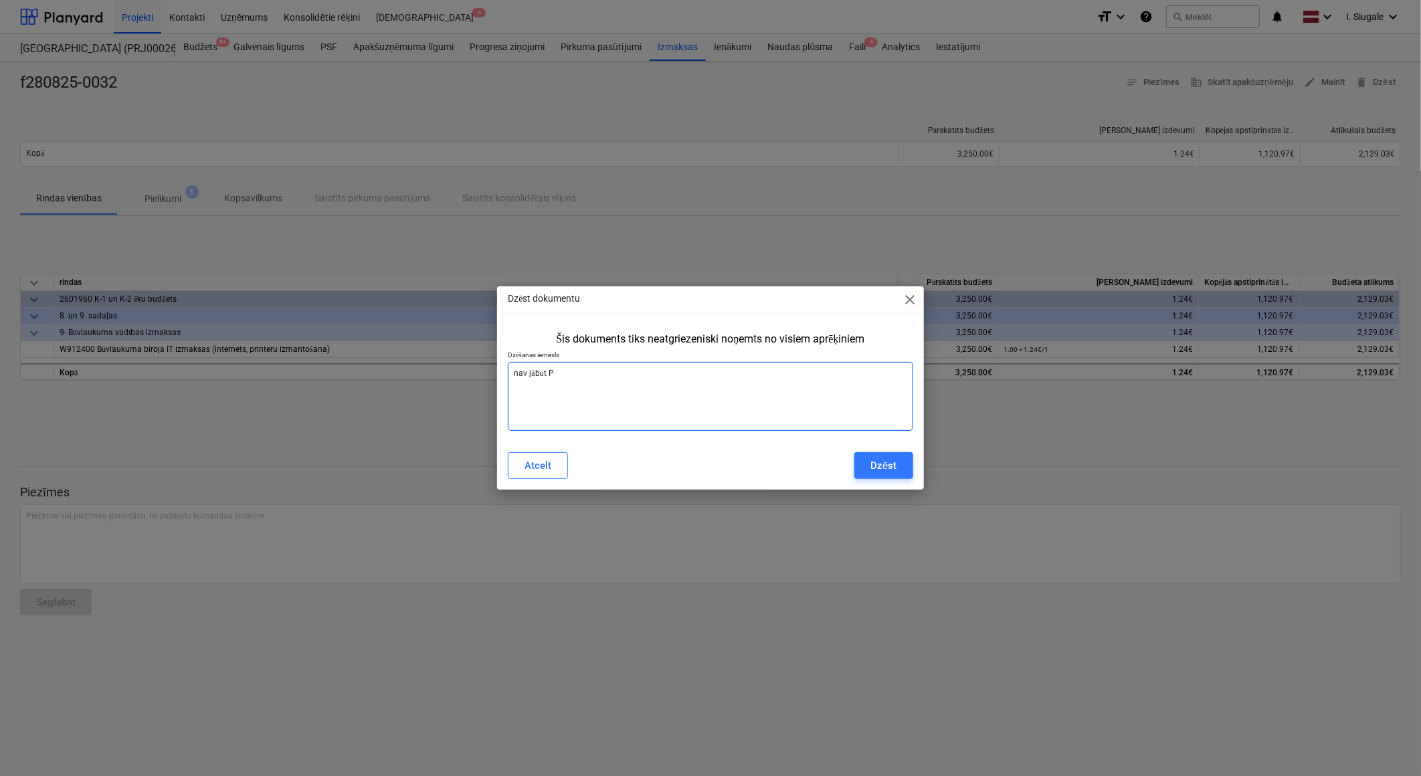
type textarea "x"
type textarea "nav jābūt PY"
click at [899, 469] on button "Dzēst" at bounding box center [883, 465] width 58 height 27
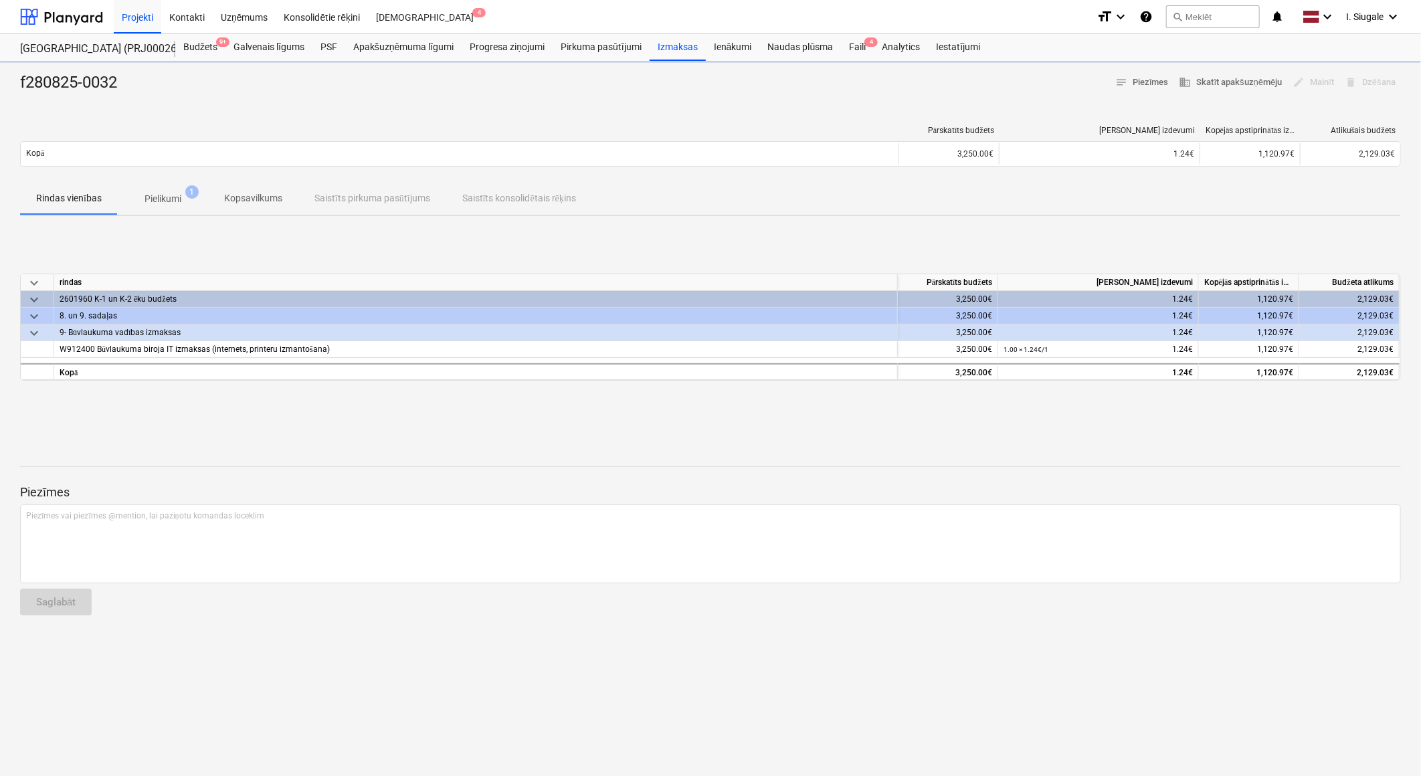
type textarea "x"
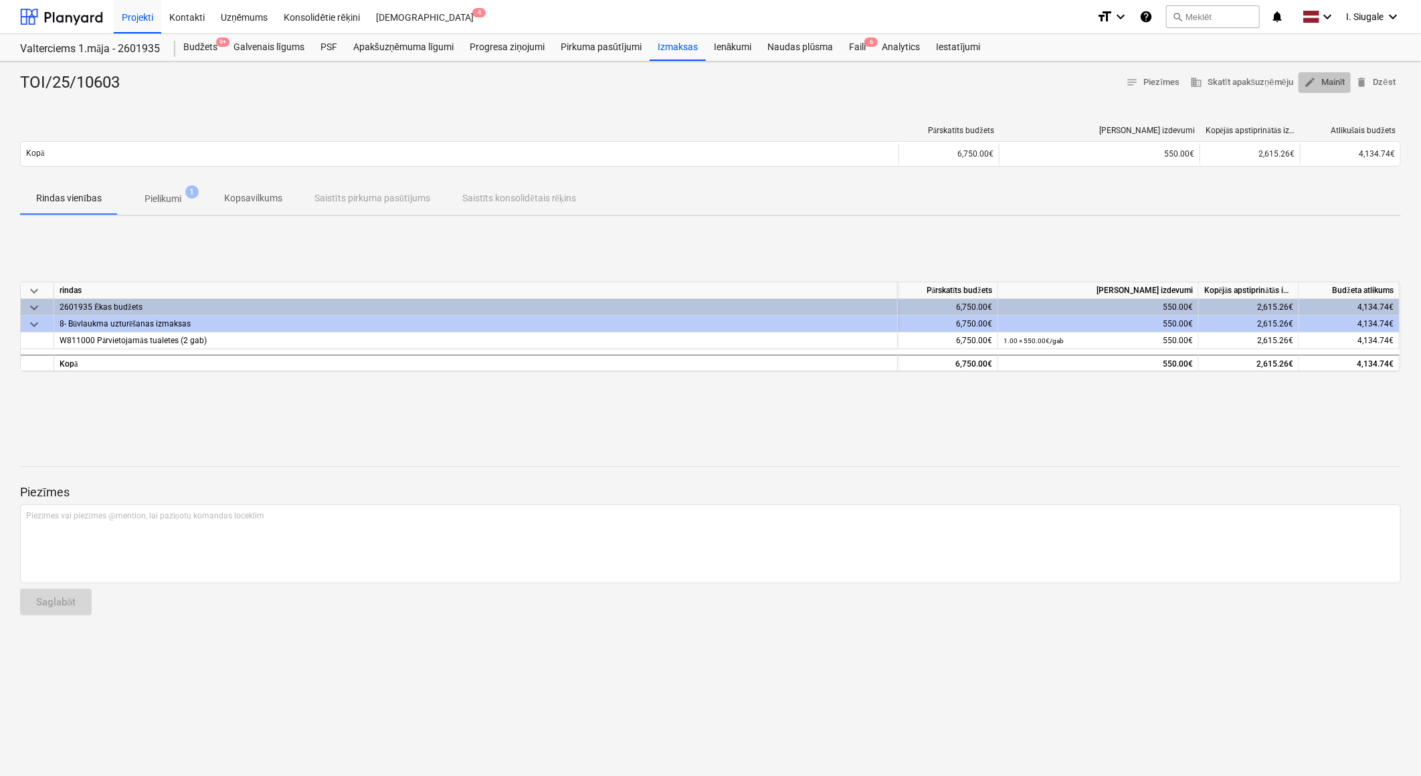
click at [1339, 78] on span "edit Mainīt" at bounding box center [1324, 82] width 41 height 15
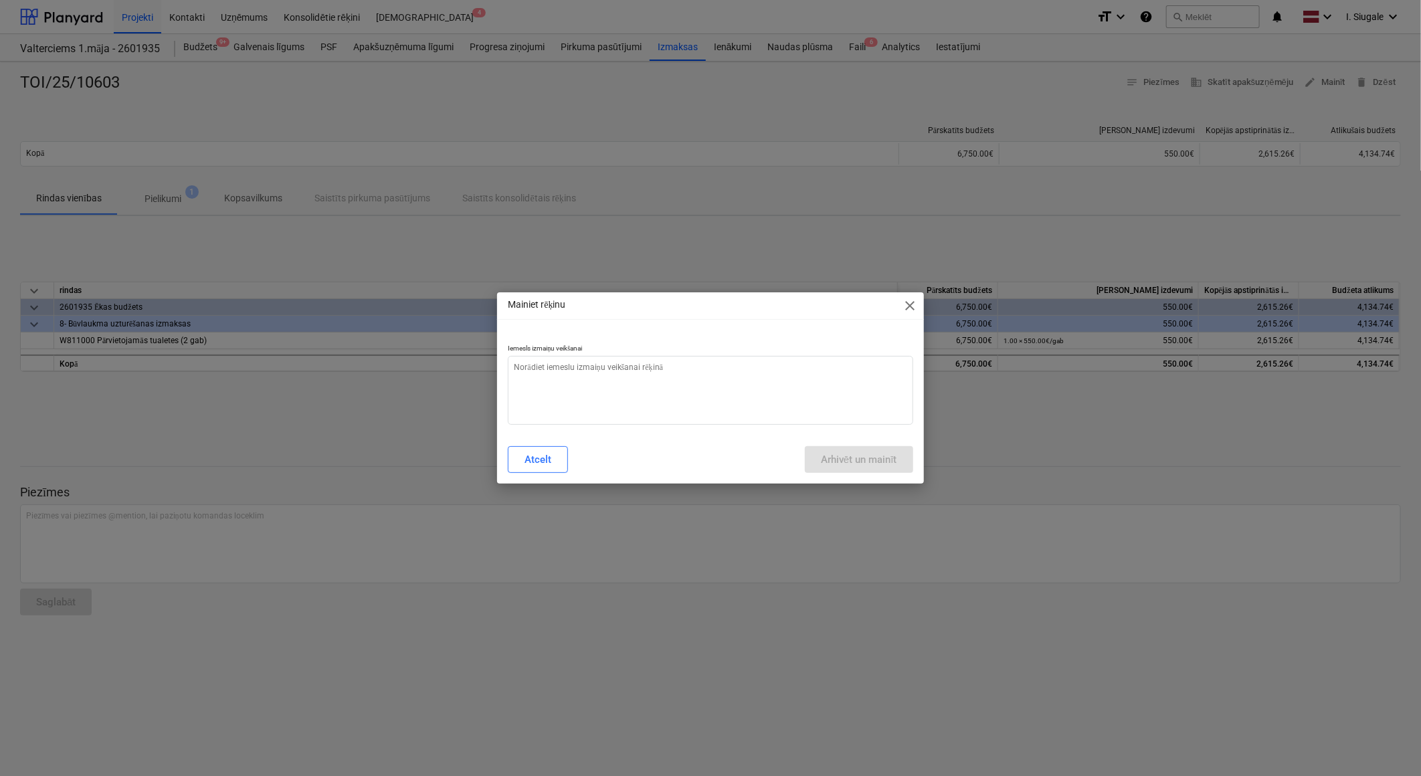
type textarea "x"
click at [670, 393] on textarea at bounding box center [710, 390] width 405 height 69
type textarea "s"
type textarea "x"
type textarea "su"
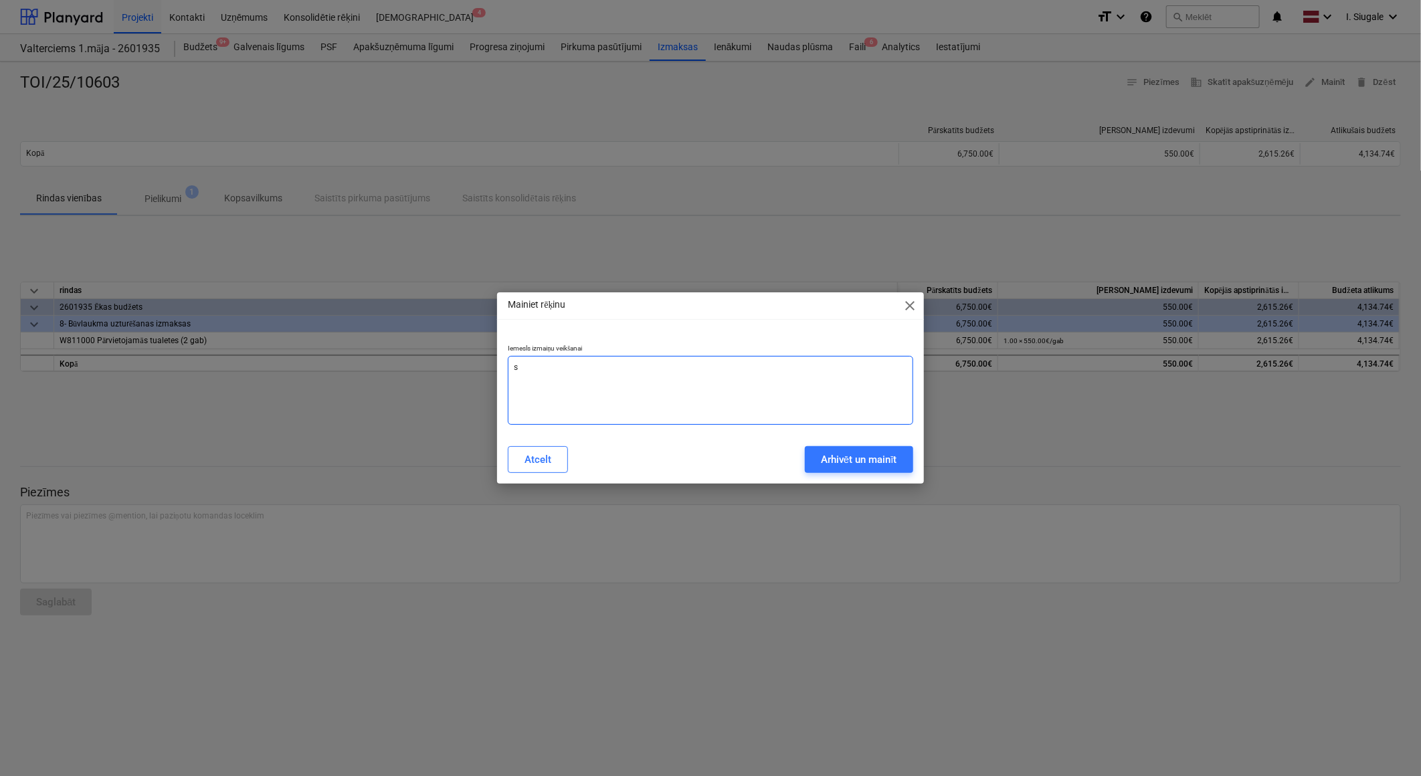
type textarea "x"
type textarea "suu"
type textarea "x"
type textarea "su"
type textarea "x"
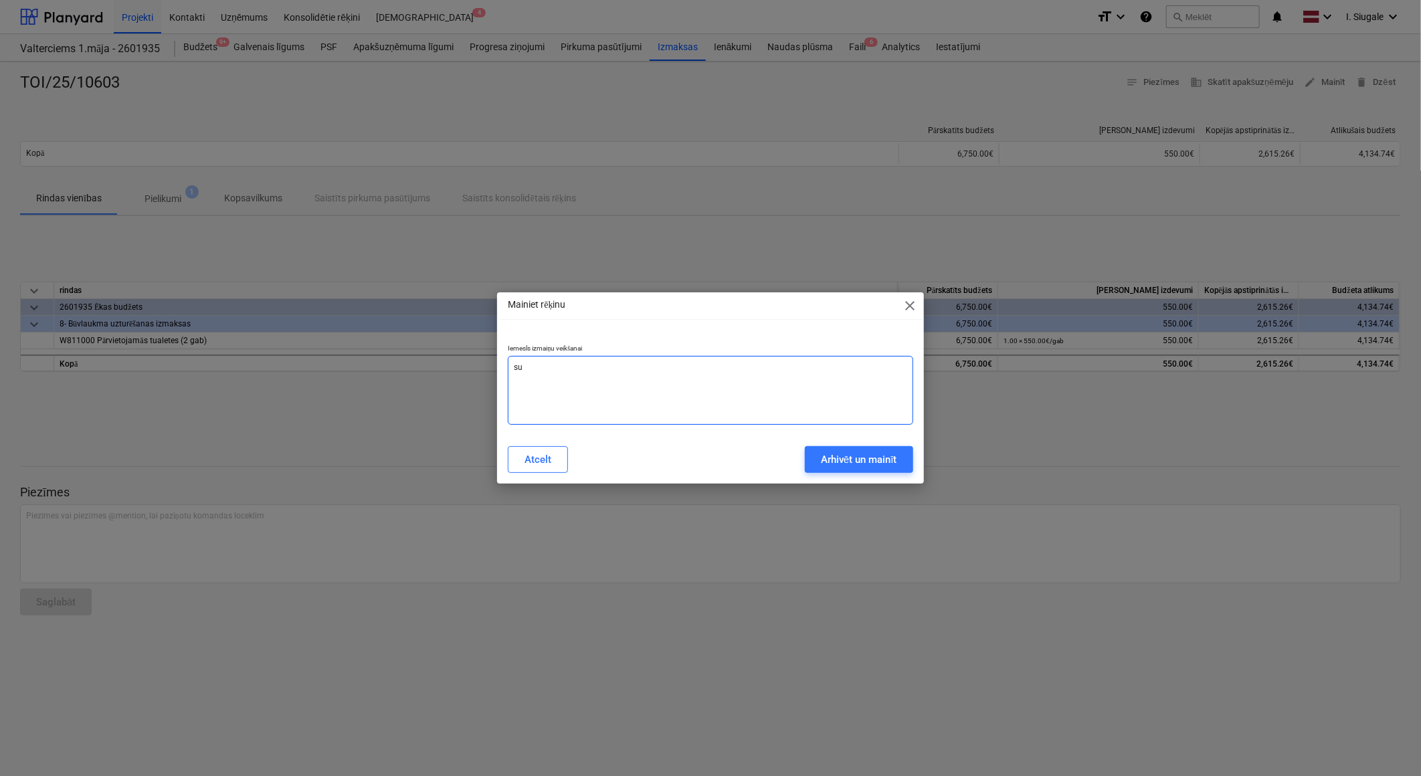
type textarea "sum"
type textarea "x"
type textarea "summ"
type textarea "x"
type textarea "summa"
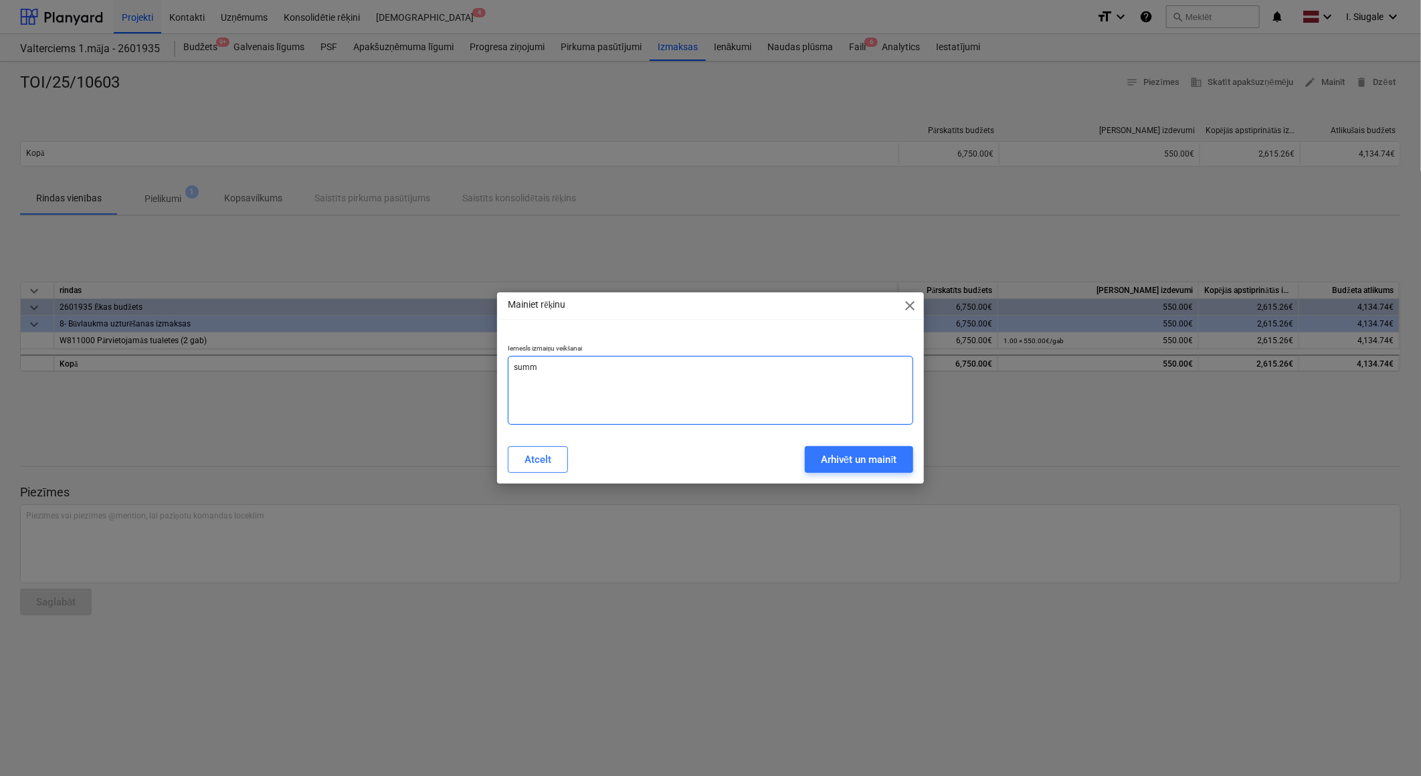
type textarea "x"
type textarea "summa"
click at [893, 458] on div "Arhivēt un mainīt" at bounding box center [859, 459] width 76 height 17
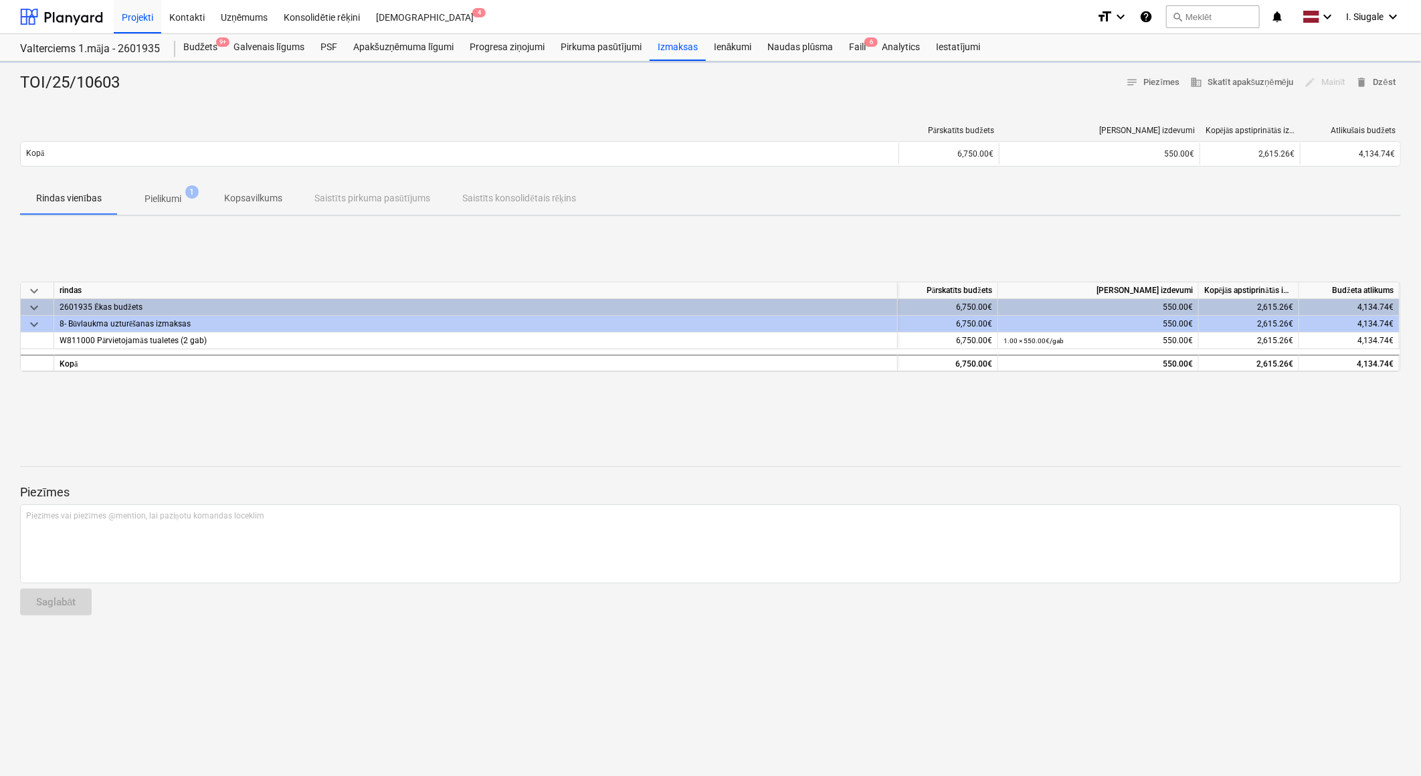
type textarea "x"
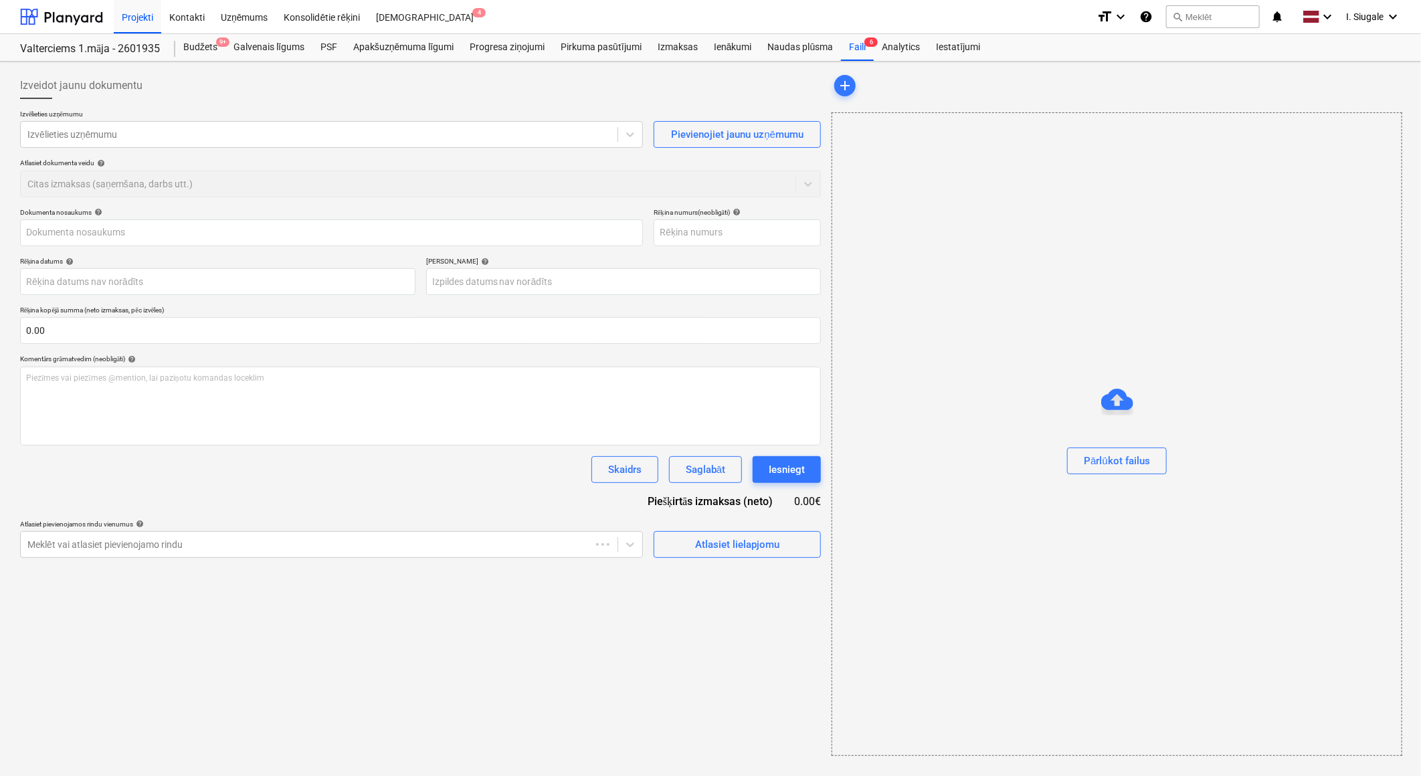
type input "TOI/25/10603"
type input "[DATE]"
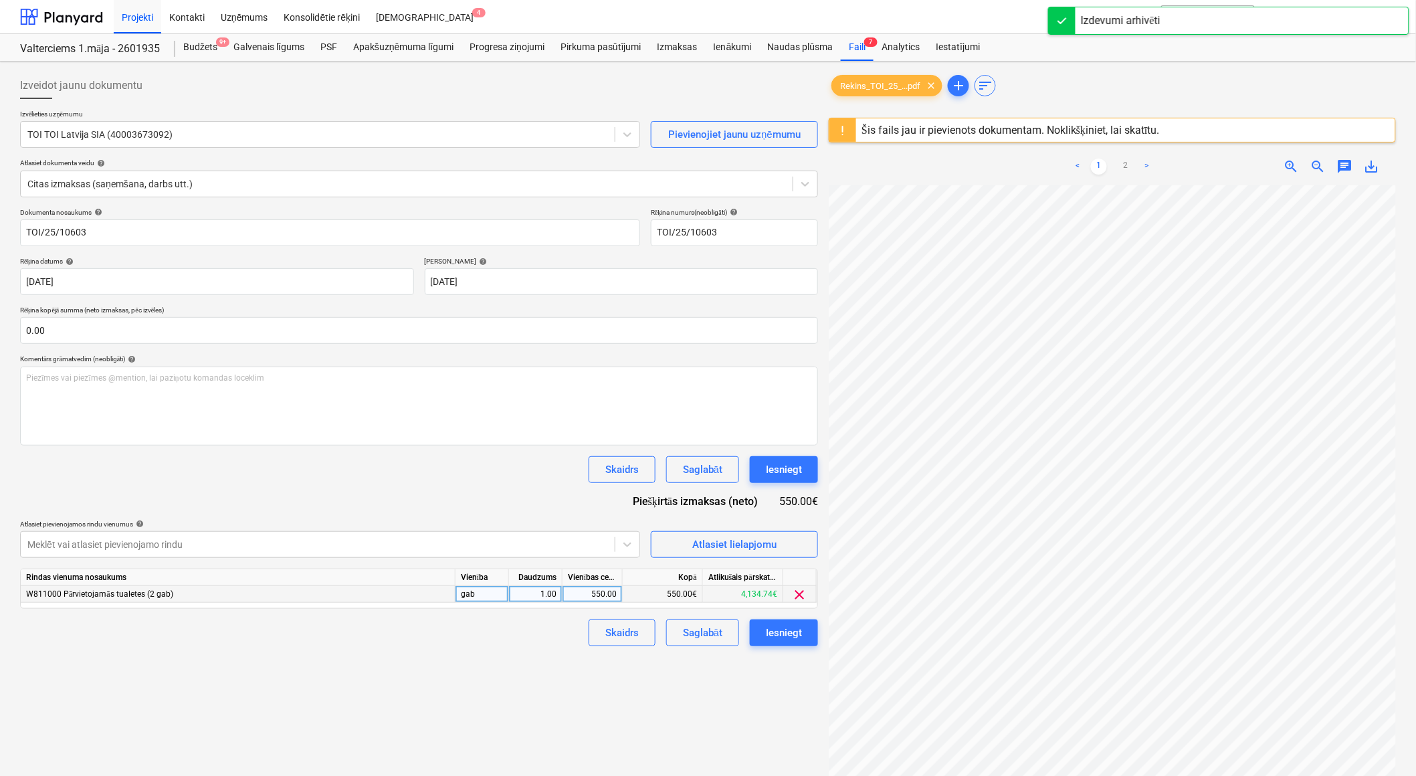
click at [584, 594] on div "550.00" at bounding box center [592, 594] width 49 height 17
type input "319"
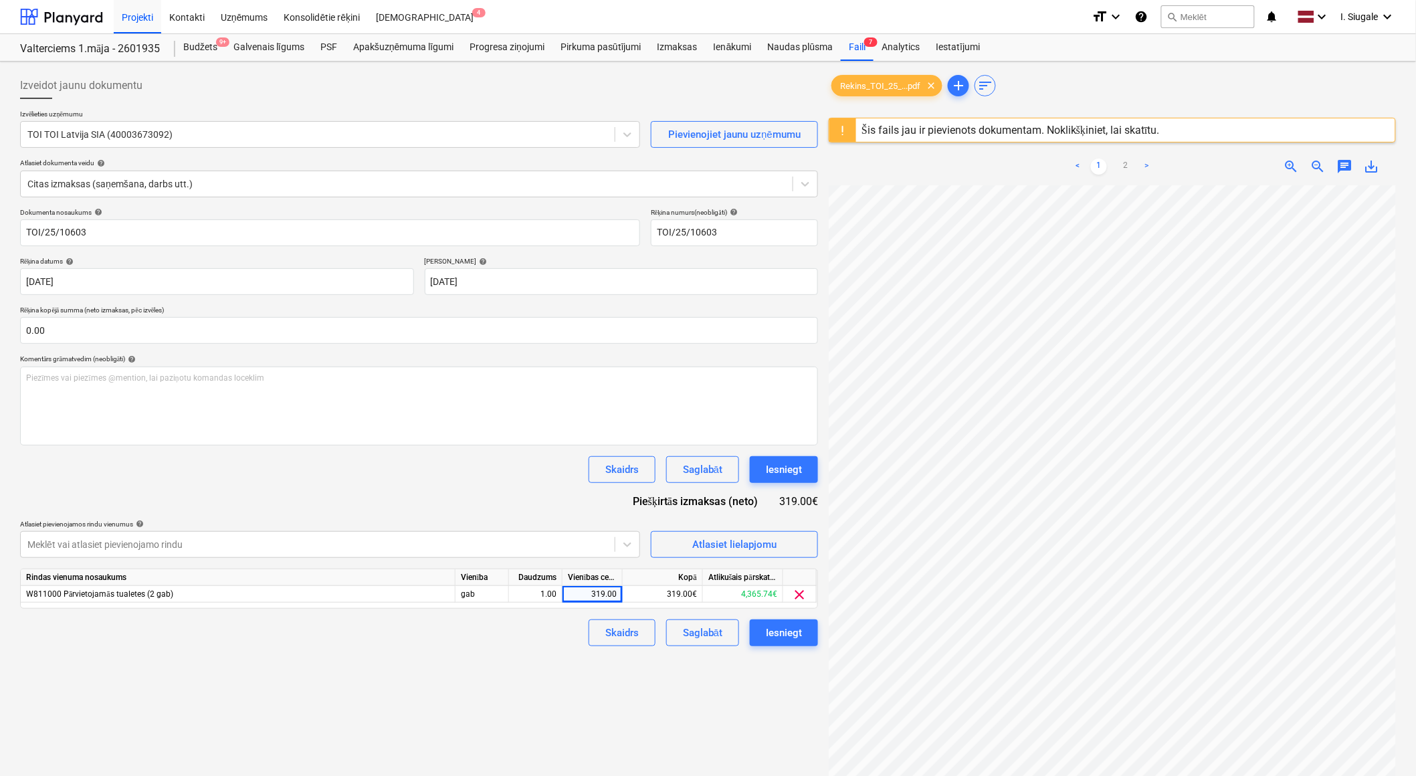
click at [396, 686] on div "Izveidot jaunu dokumentu Izvēlieties uzņēmumu TOI TOI Latvija SIA (40003673092)…" at bounding box center [419, 498] width 809 height 862
click at [783, 637] on div "Iesniegt" at bounding box center [784, 632] width 36 height 17
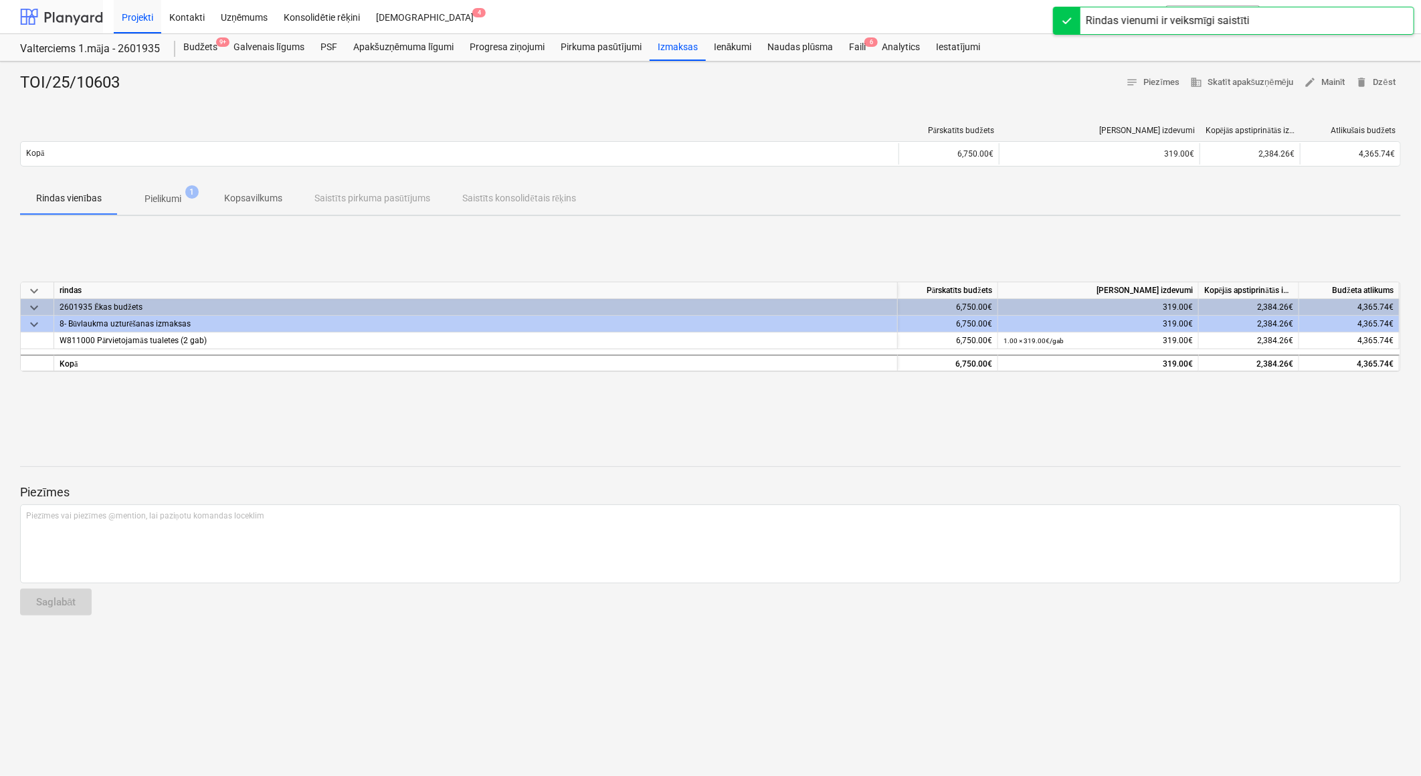
click at [92, 13] on div at bounding box center [61, 16] width 83 height 33
